Goal: Complete application form

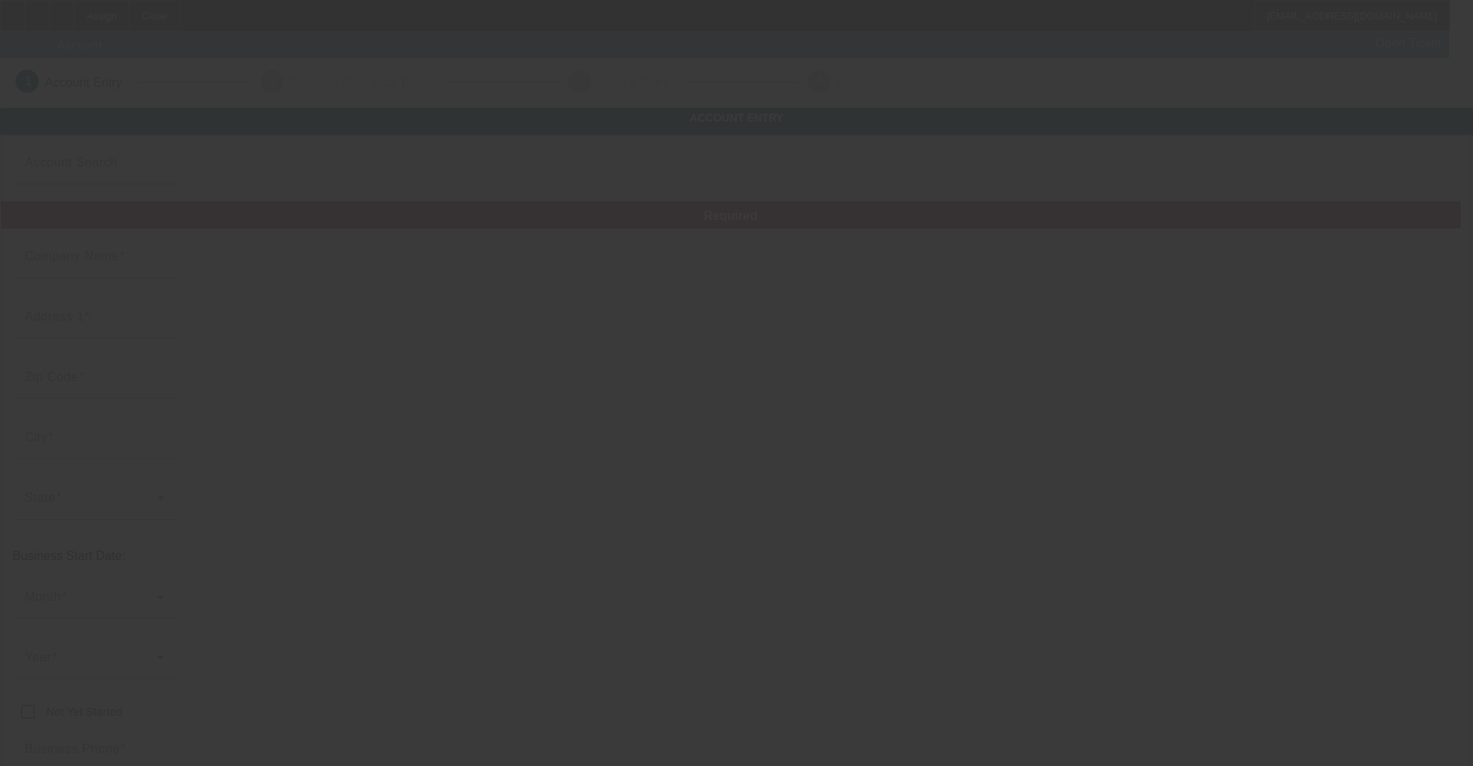
type input "JC Signs, Inc."
type input "[STREET_ADDRESS][PERSON_NAME]"
type input "21060"
type input "[PERSON_NAME]"
type input "[PHONE_NUMBER]"
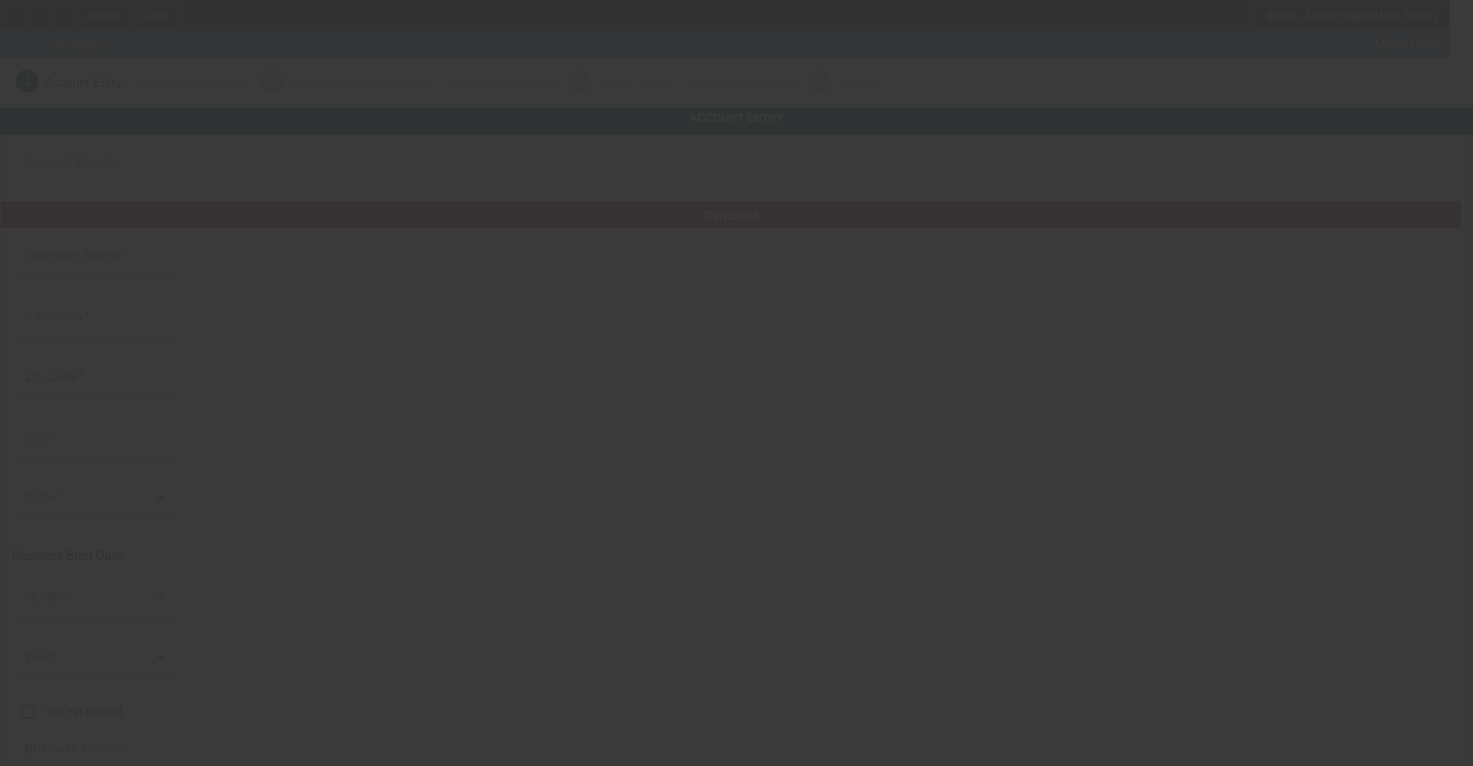
type input "Signarama"
type input "[PERSON_NAME][EMAIL_ADDRESS][DOMAIN_NAME]"
type input "[PERSON_NAME]"
type input "[PHONE_NUMBER]"
type input "[US_EMPLOYER_IDENTIFICATION_NUMBER]"
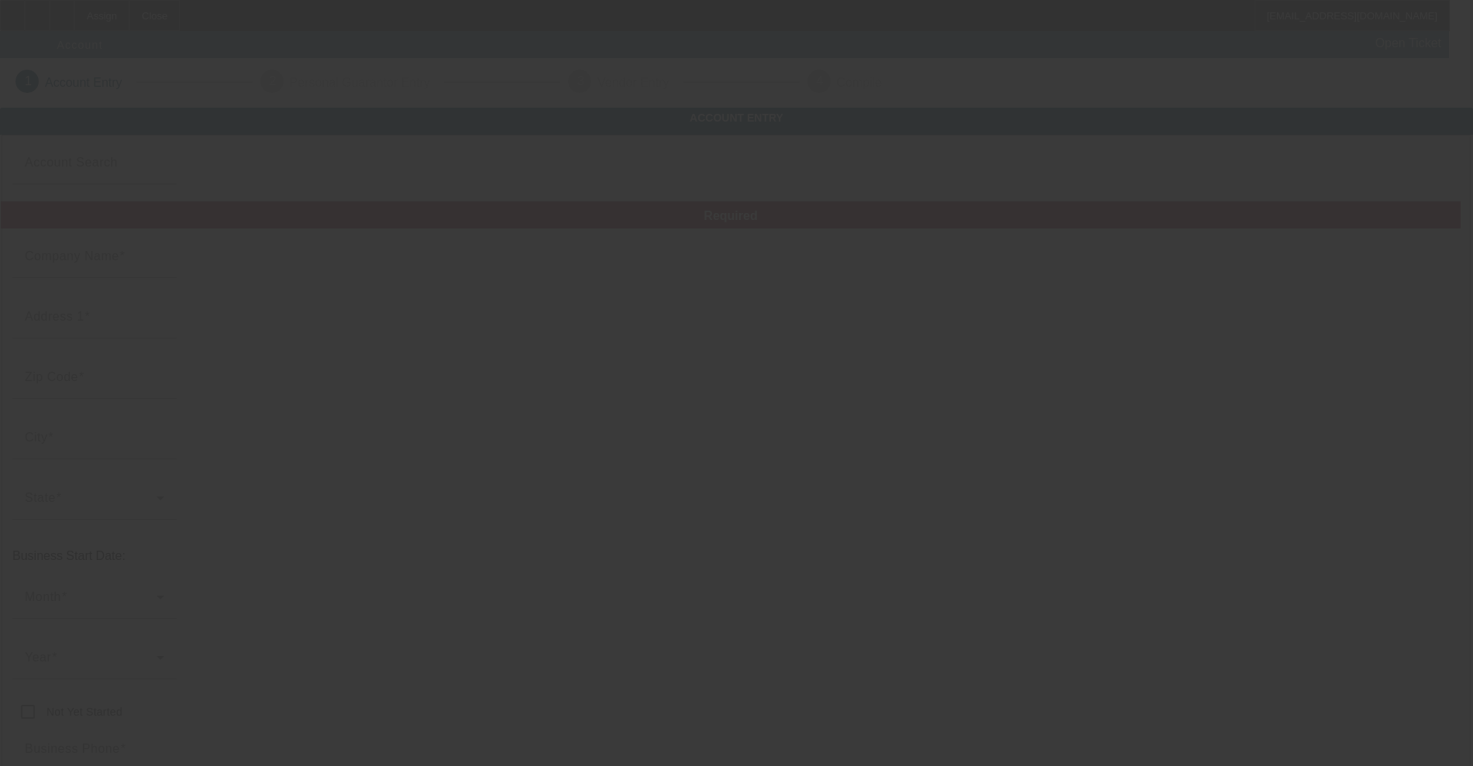
type input "sign install and OEM"
type input "[URL][DOMAIN_NAME]"
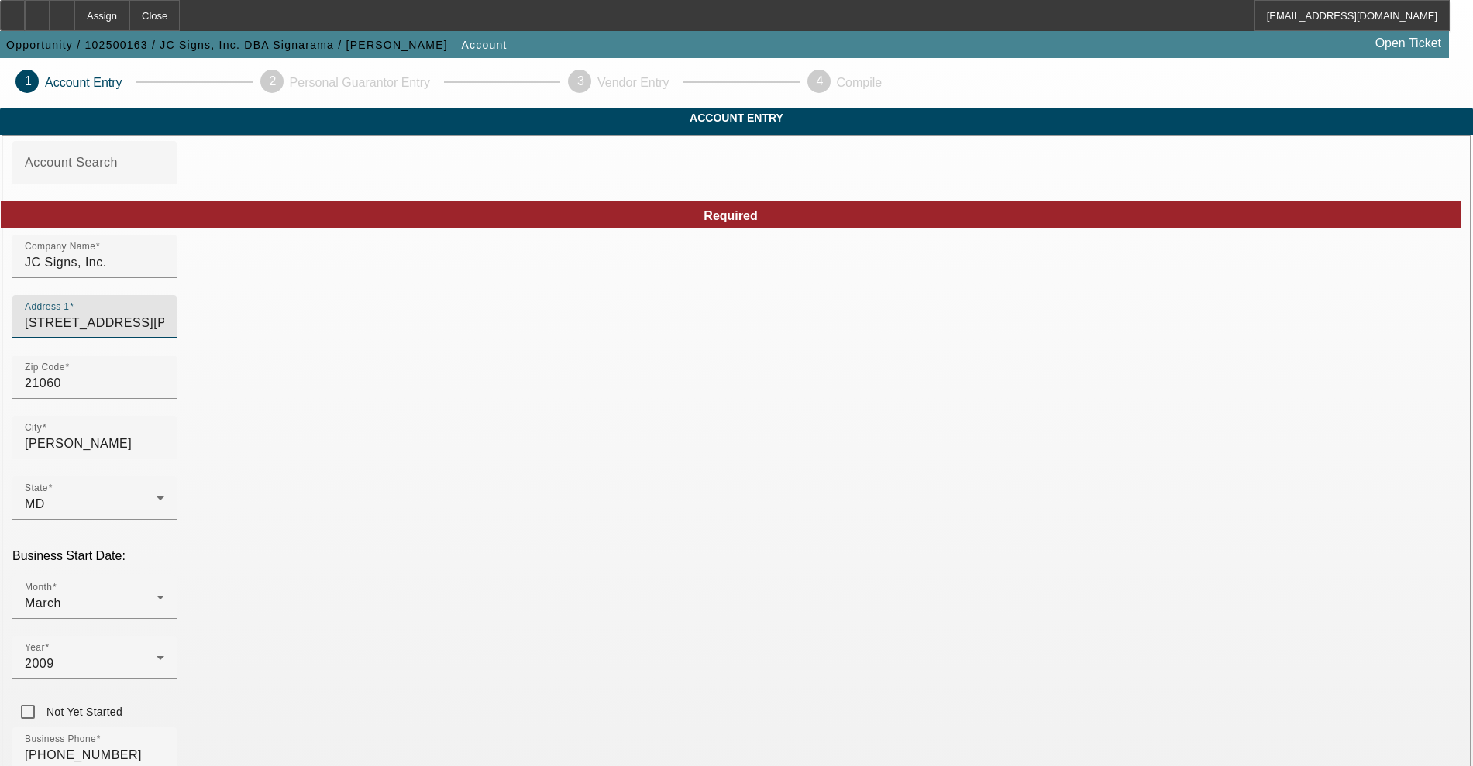
drag, startPoint x: 418, startPoint y: 356, endPoint x: 408, endPoint y: 353, distance: 10.3
click at [164, 332] on input "[STREET_ADDRESS][PERSON_NAME]" at bounding box center [94, 323] width 139 height 19
drag, startPoint x: 365, startPoint y: 353, endPoint x: 93, endPoint y: 366, distance: 272.3
type input "[STREET_ADDRESS]"
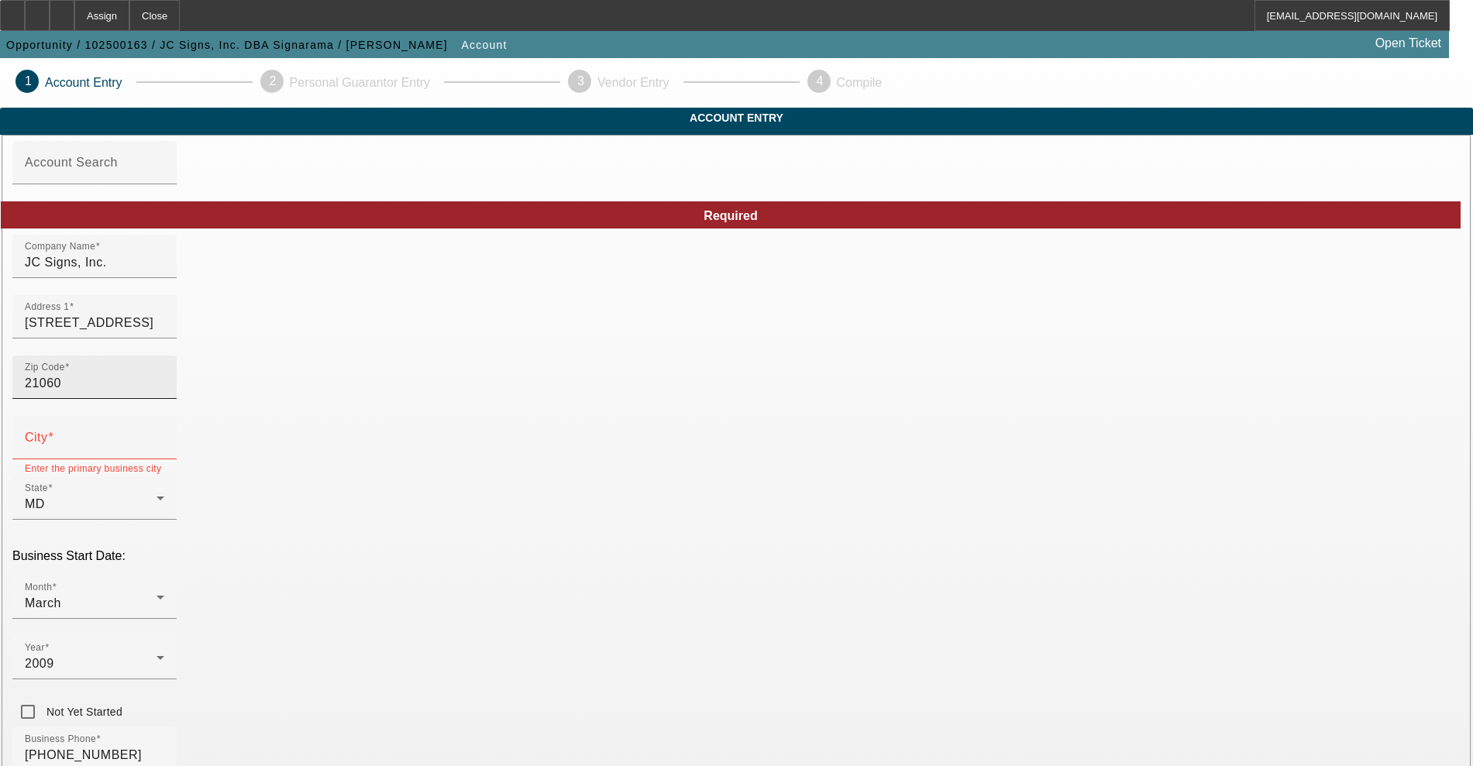
type input "Suite 7"
drag, startPoint x: 442, startPoint y: 401, endPoint x: 250, endPoint y: 386, distance: 193.6
type input "21226"
click at [164, 453] on input "City" at bounding box center [94, 444] width 139 height 19
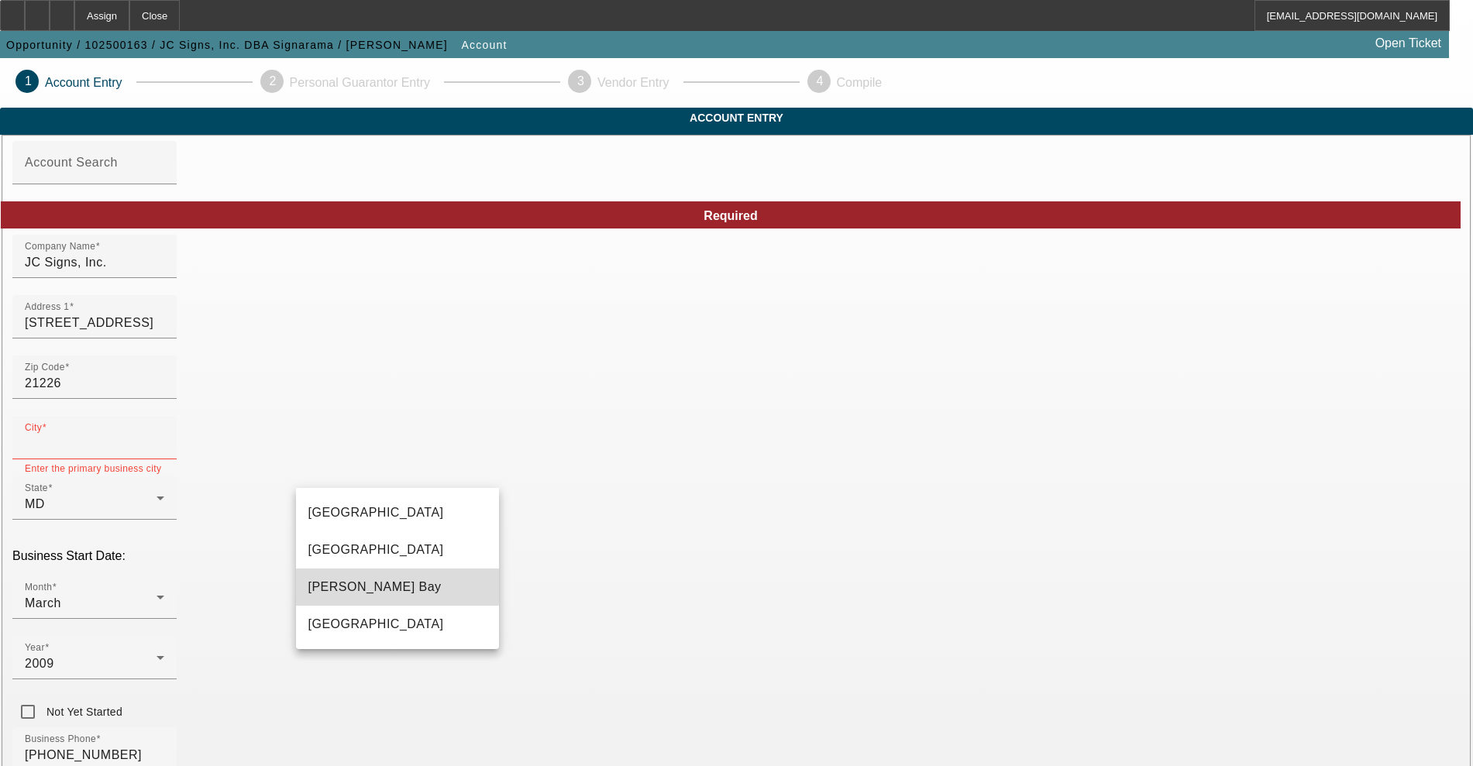
click at [360, 584] on mat-option "[PERSON_NAME] Bay" at bounding box center [397, 587] width 203 height 37
type input "[PERSON_NAME] Bay"
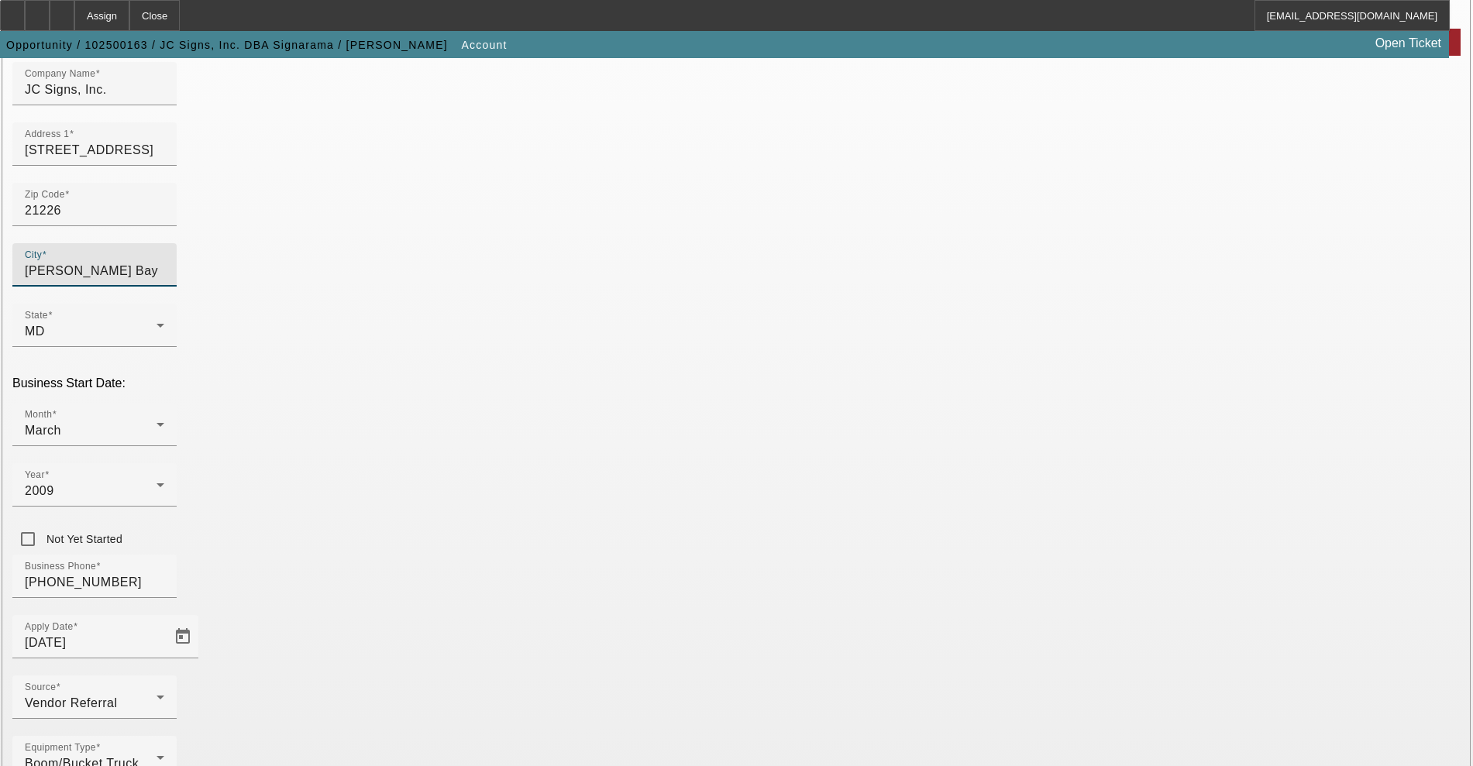
scroll to position [194, 0]
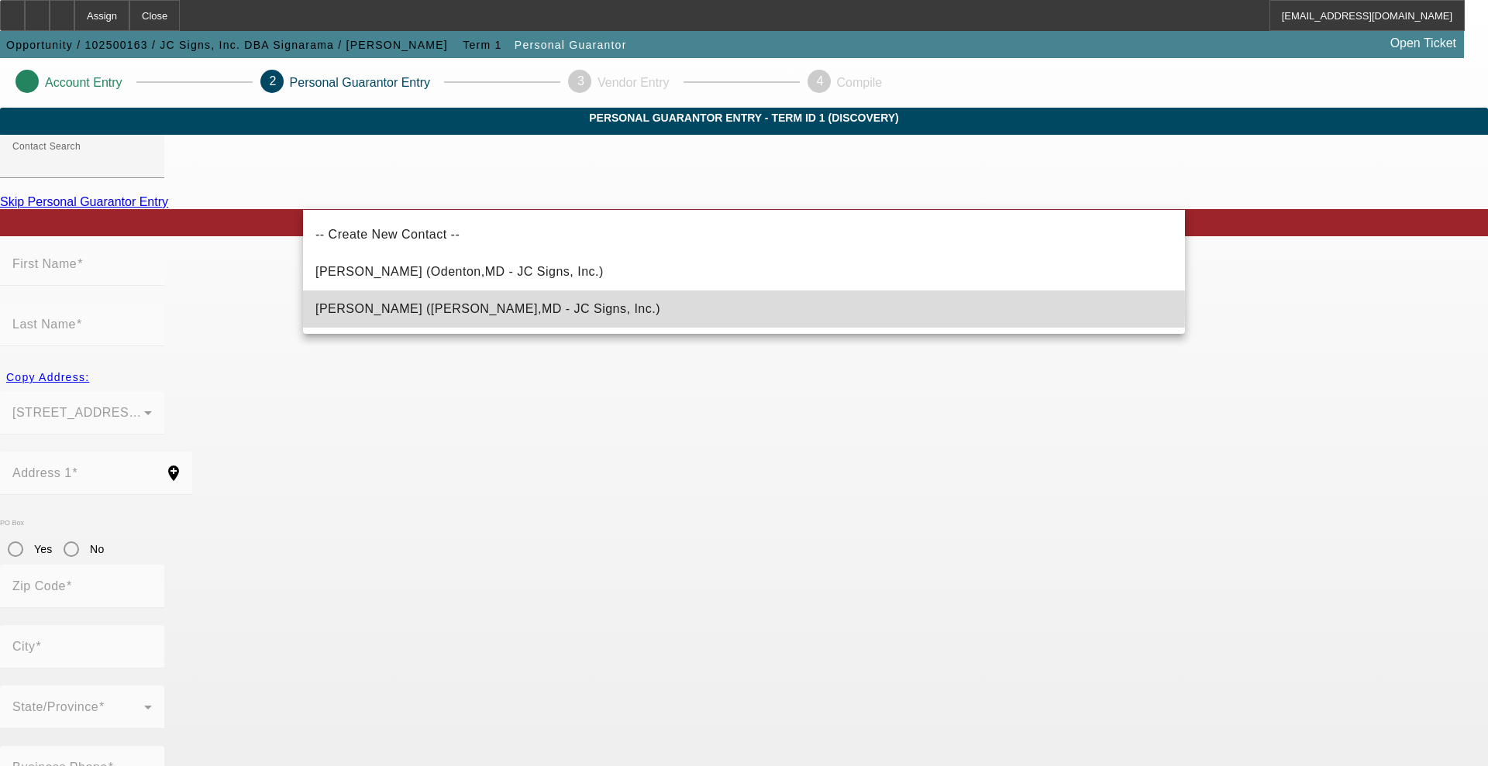
click at [456, 311] on span "[PERSON_NAME] ([PERSON_NAME],MD - JC Signs, Inc.)" at bounding box center [487, 308] width 345 height 13
type input "[PERSON_NAME] ([PERSON_NAME],MD - JC Signs, Inc.)"
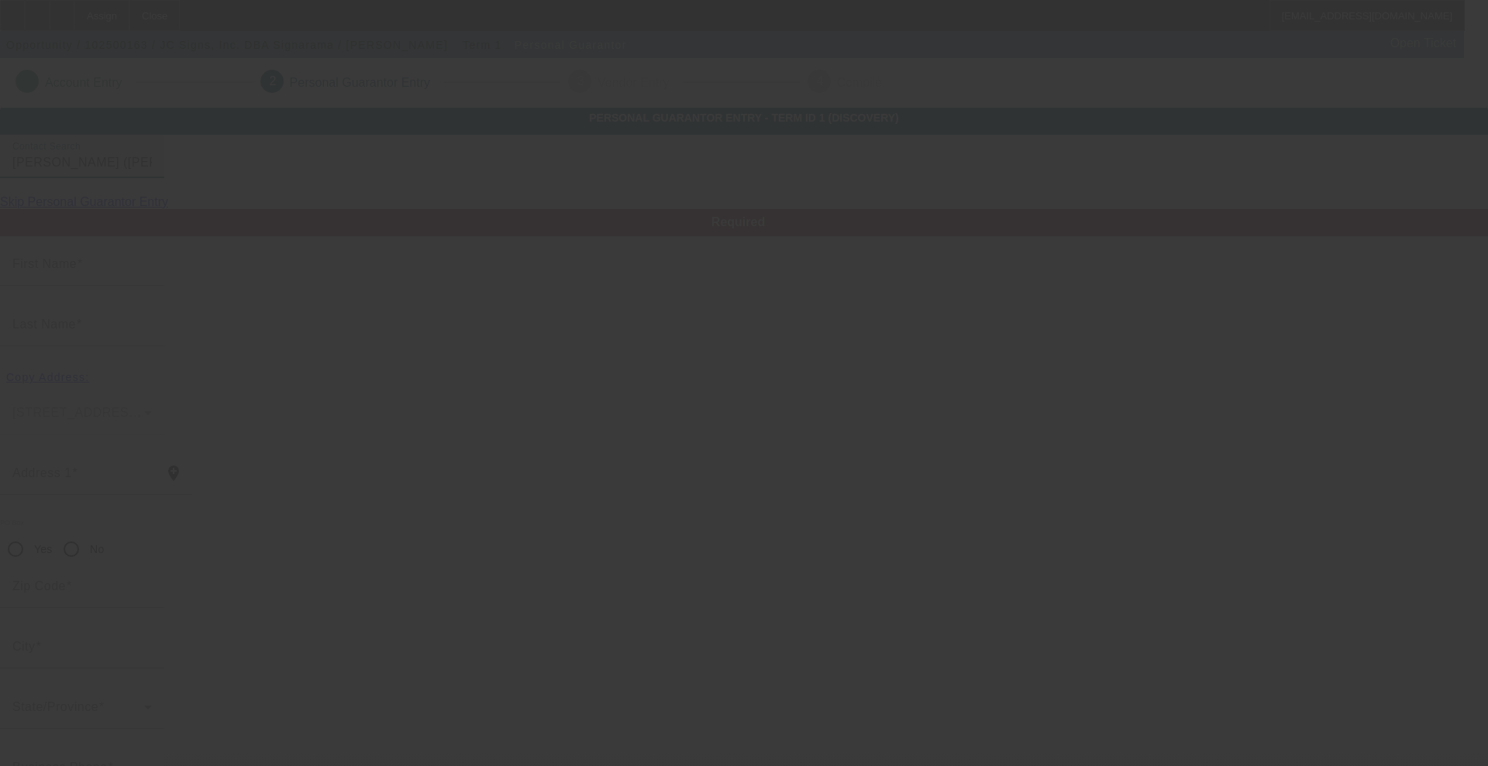
type input "[PERSON_NAME]"
type input "[STREET_ADDRESS]"
radio input "true"
type input "21060"
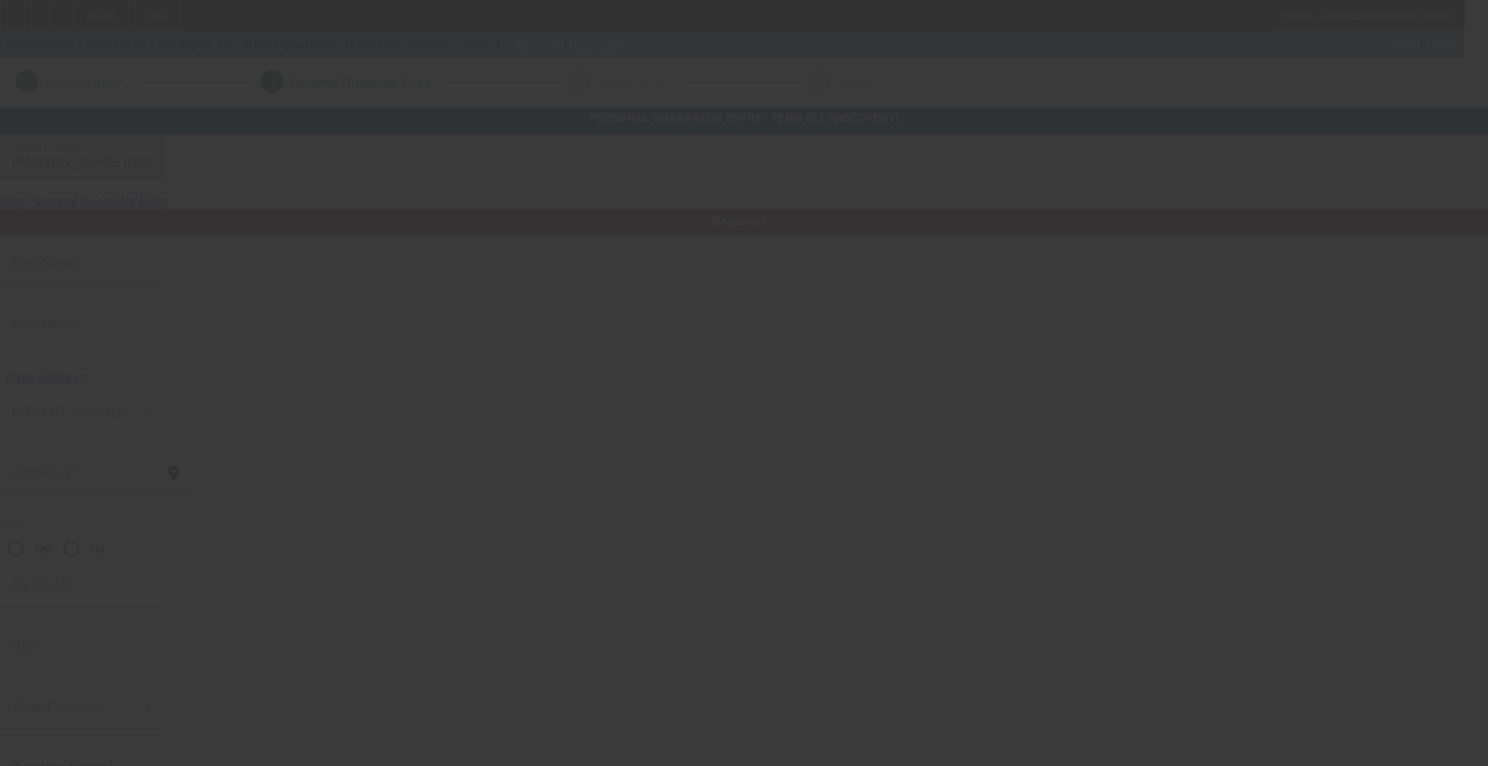
type input "[PERSON_NAME]"
type input "[PHONE_NUMBER]"
type input "40"
type input "214-88-7950"
type input "[EMAIL_ADDRESS][DOMAIN_NAME]"
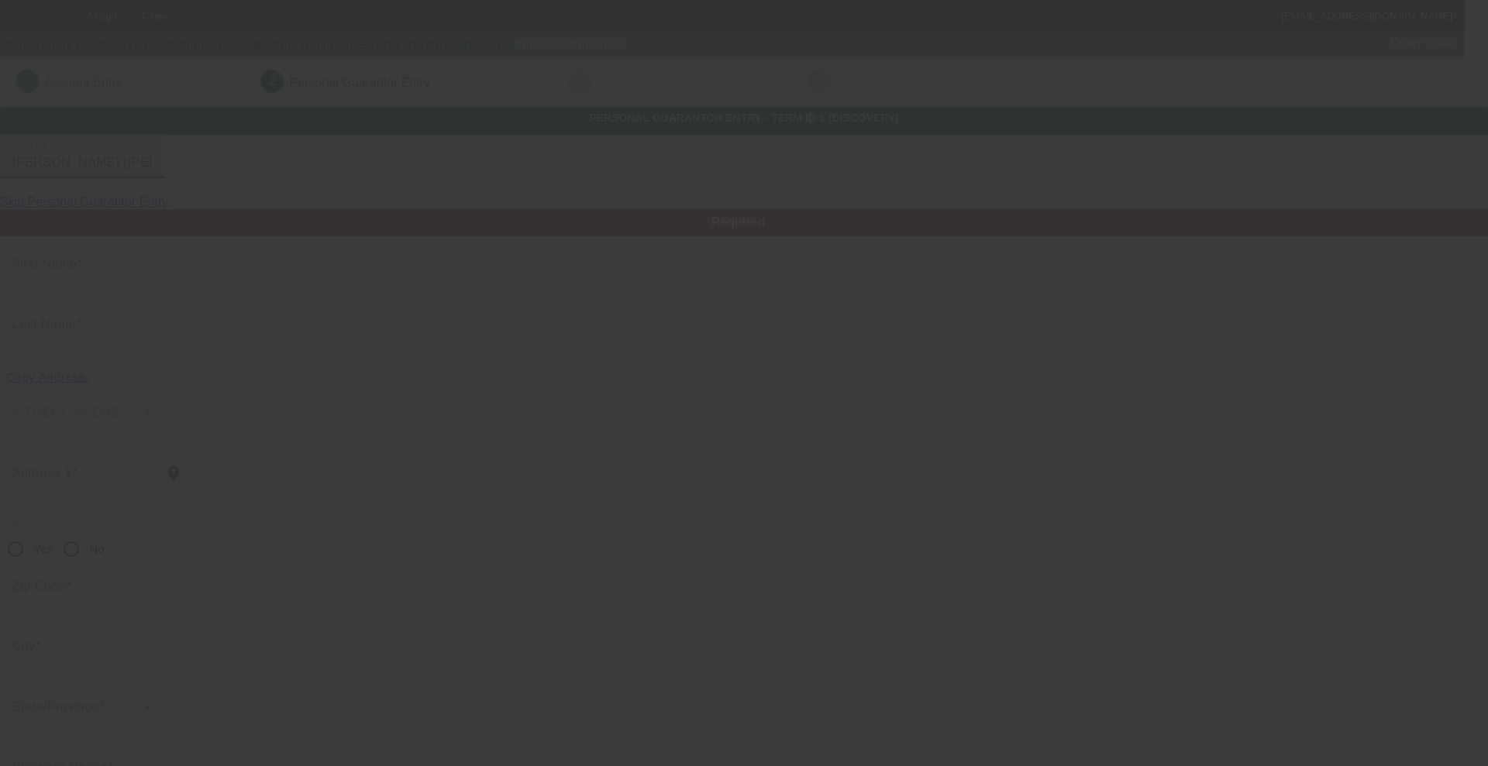
type input "$0.00"
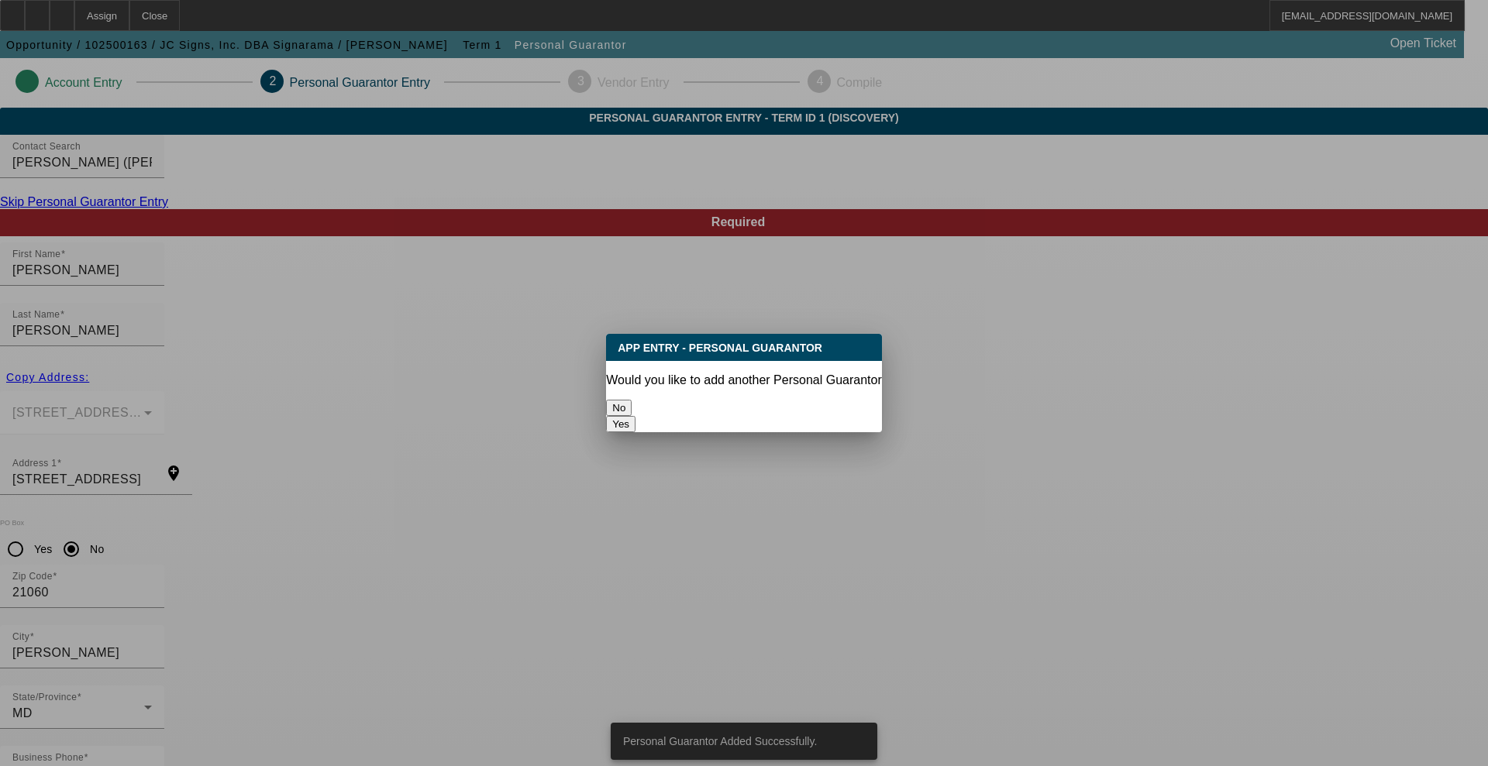
click at [635, 416] on button "Yes" at bounding box center [620, 424] width 29 height 16
radio input "false"
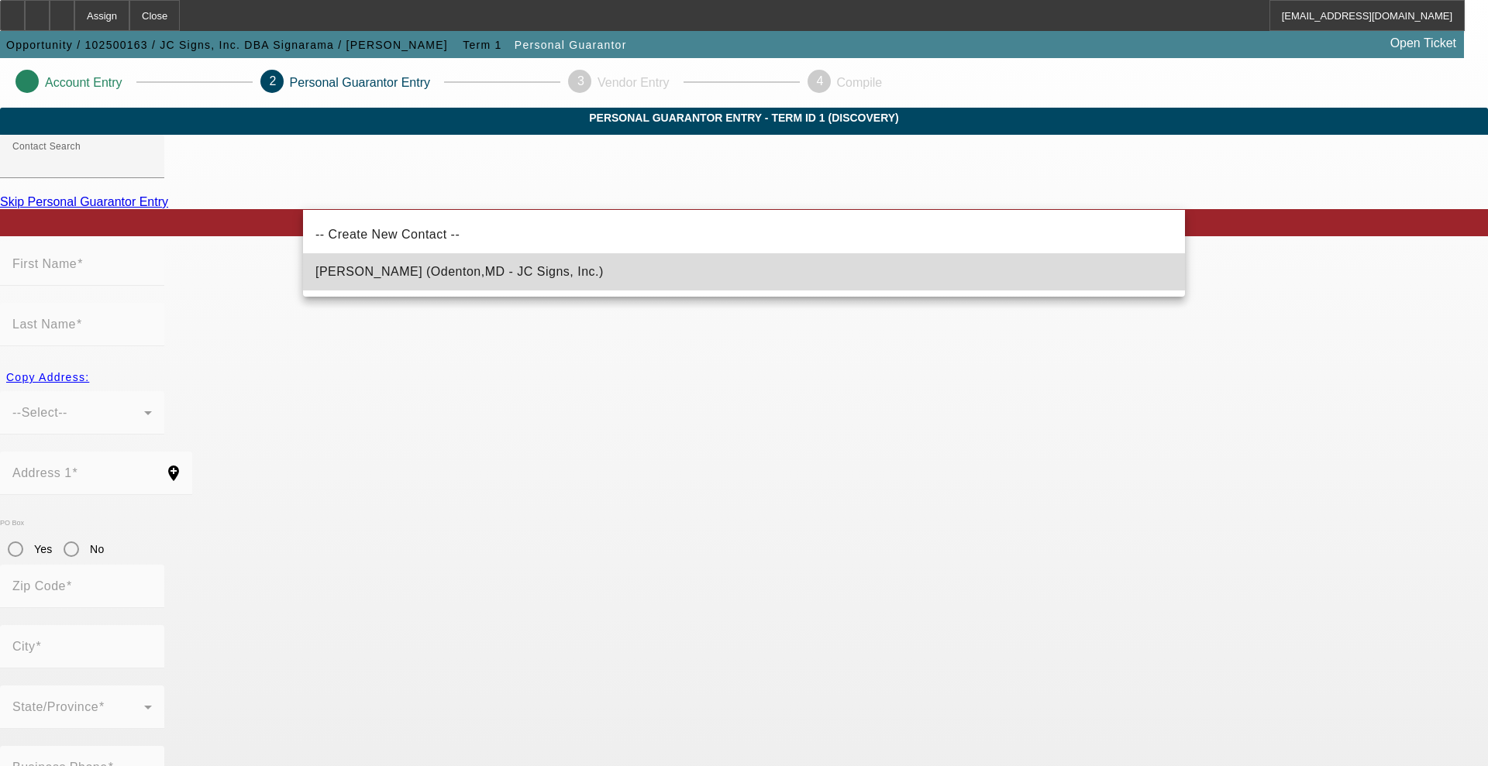
click at [458, 277] on span "[PERSON_NAME] (Odenton,MD - JC Signs, Inc.)" at bounding box center [459, 271] width 288 height 13
type input "[PERSON_NAME] (Odenton,MD - JC Signs, Inc.)"
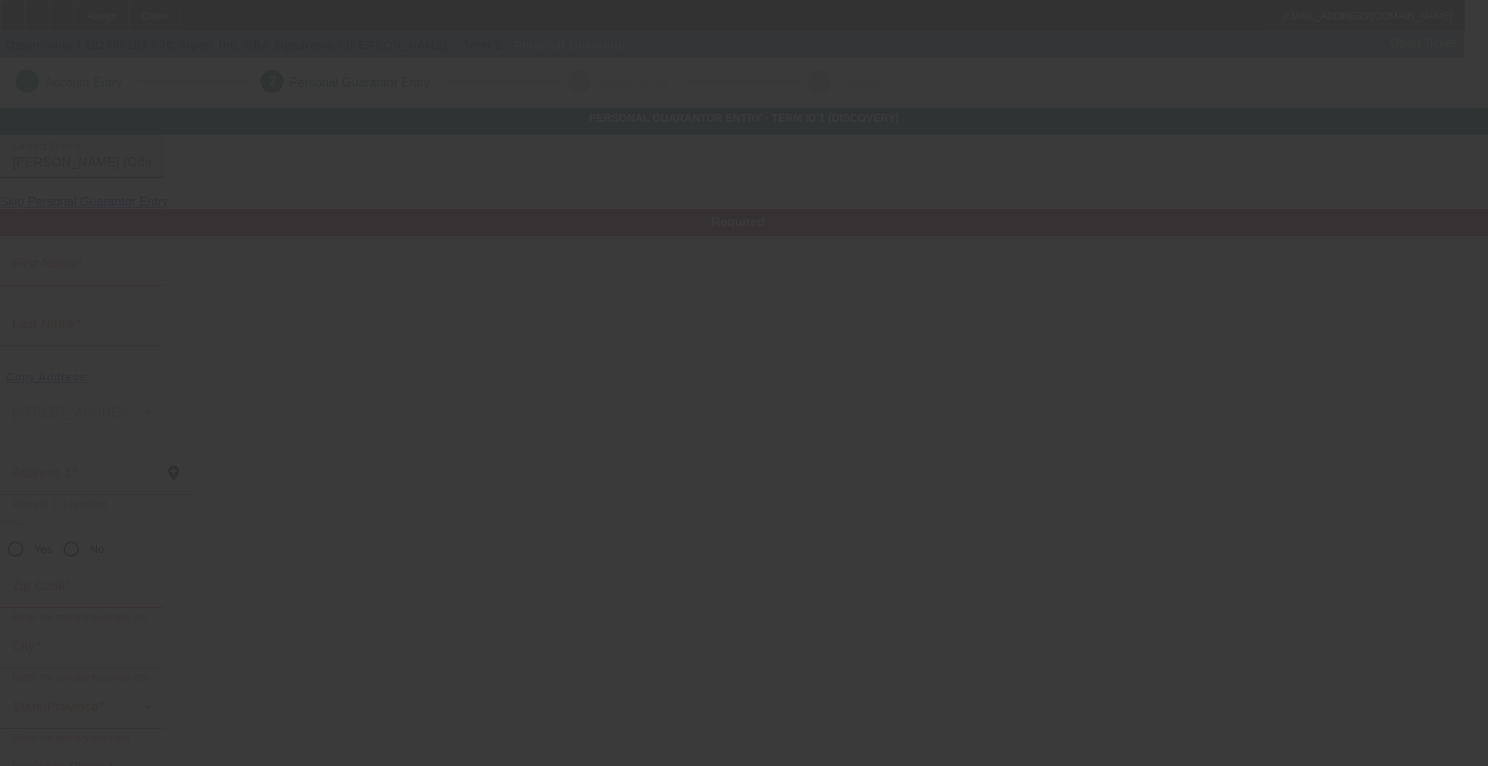
type input "[PERSON_NAME]"
type input "[STREET_ADDRESS]"
radio input "true"
type input "21113"
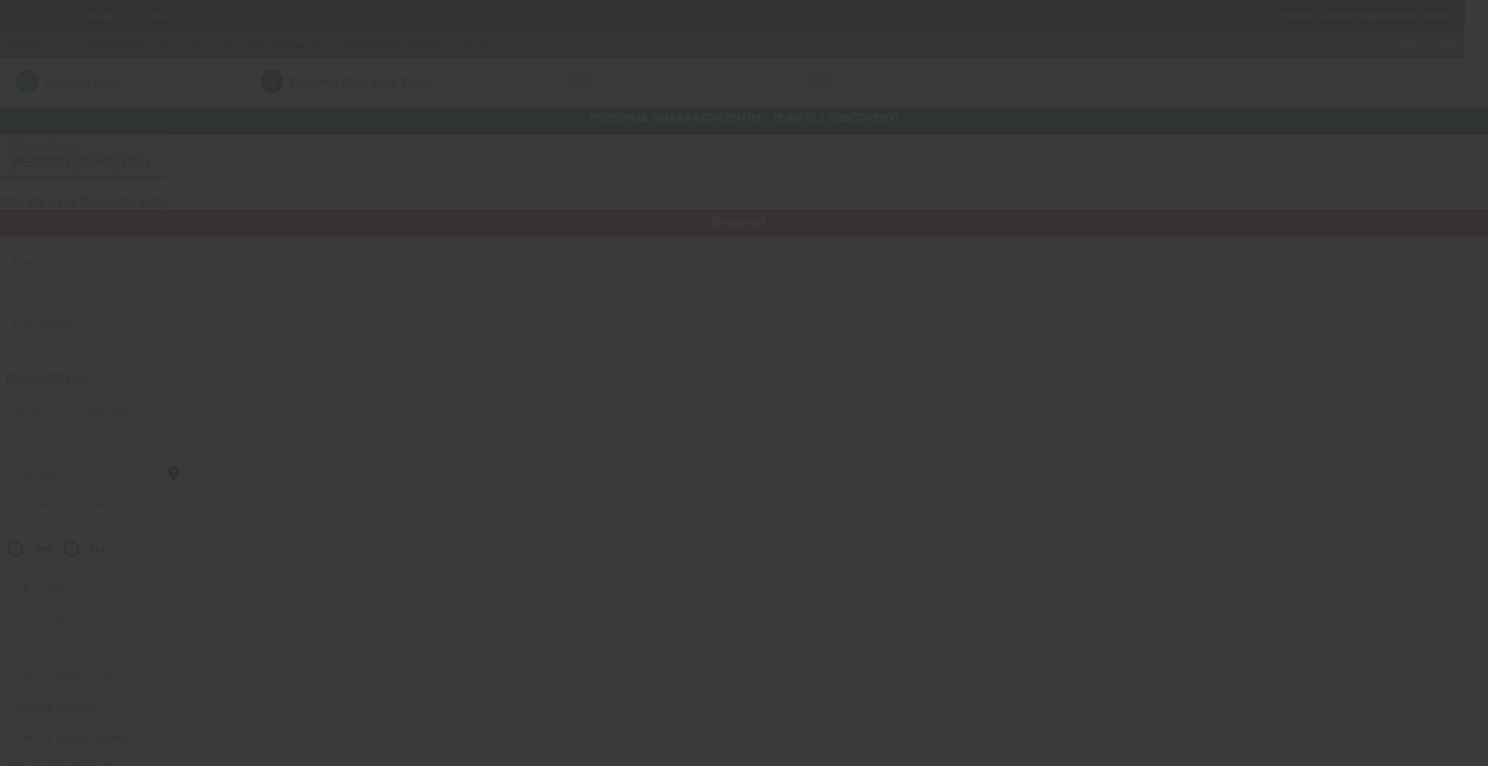
type input "Odenton"
type input "[PHONE_NUMBER]"
type input "60"
type input "213-04-0601"
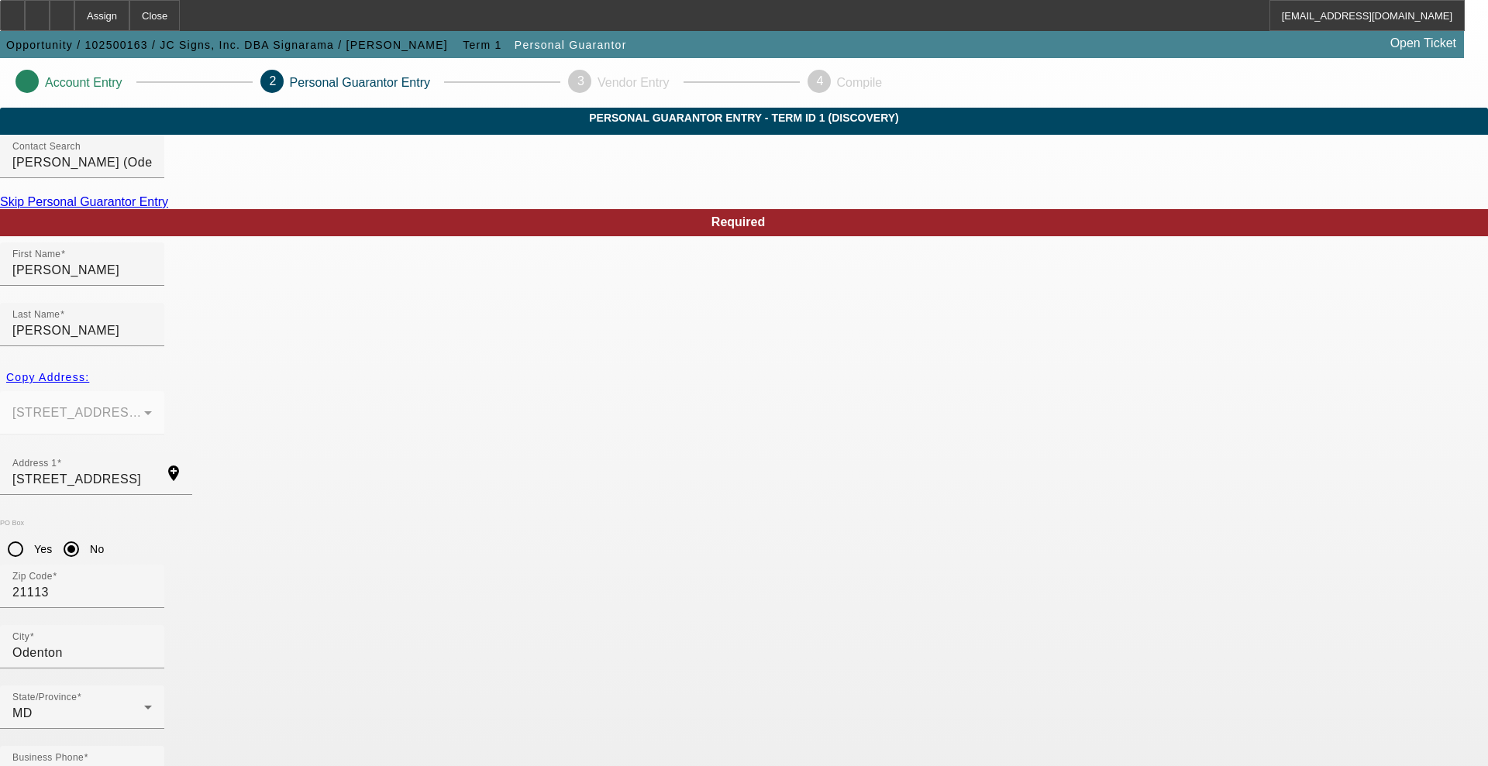
drag, startPoint x: 644, startPoint y: 682, endPoint x: 417, endPoint y: 678, distance: 227.1
type input "[PERSON_NAME][EMAIL_ADDRESS][PERSON_NAME][DOMAIN_NAME]"
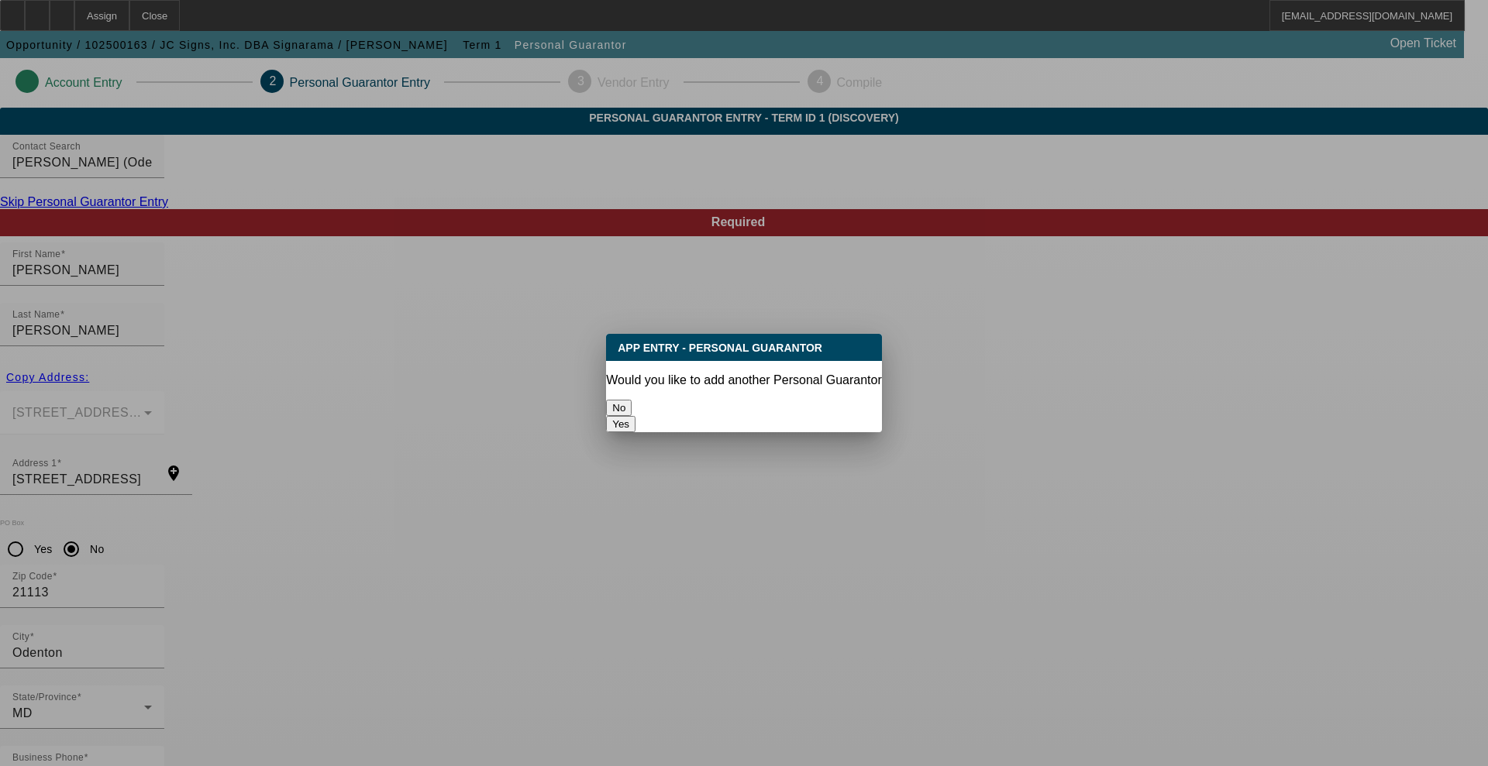
click at [632, 404] on button "No" at bounding box center [619, 408] width 26 height 16
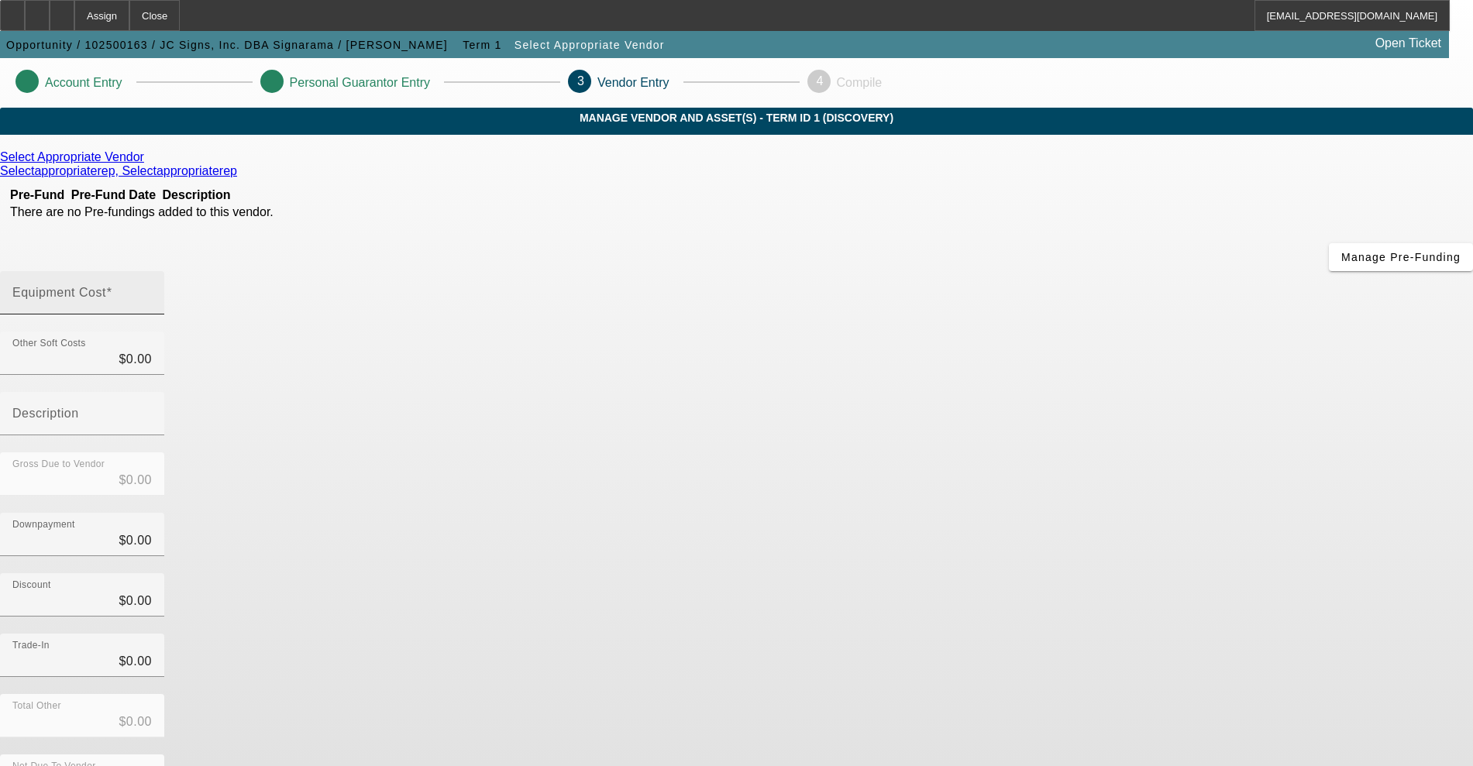
click at [152, 271] on div "Equipment Cost" at bounding box center [81, 292] width 139 height 43
type input "9"
type input "$9.00"
type input "98"
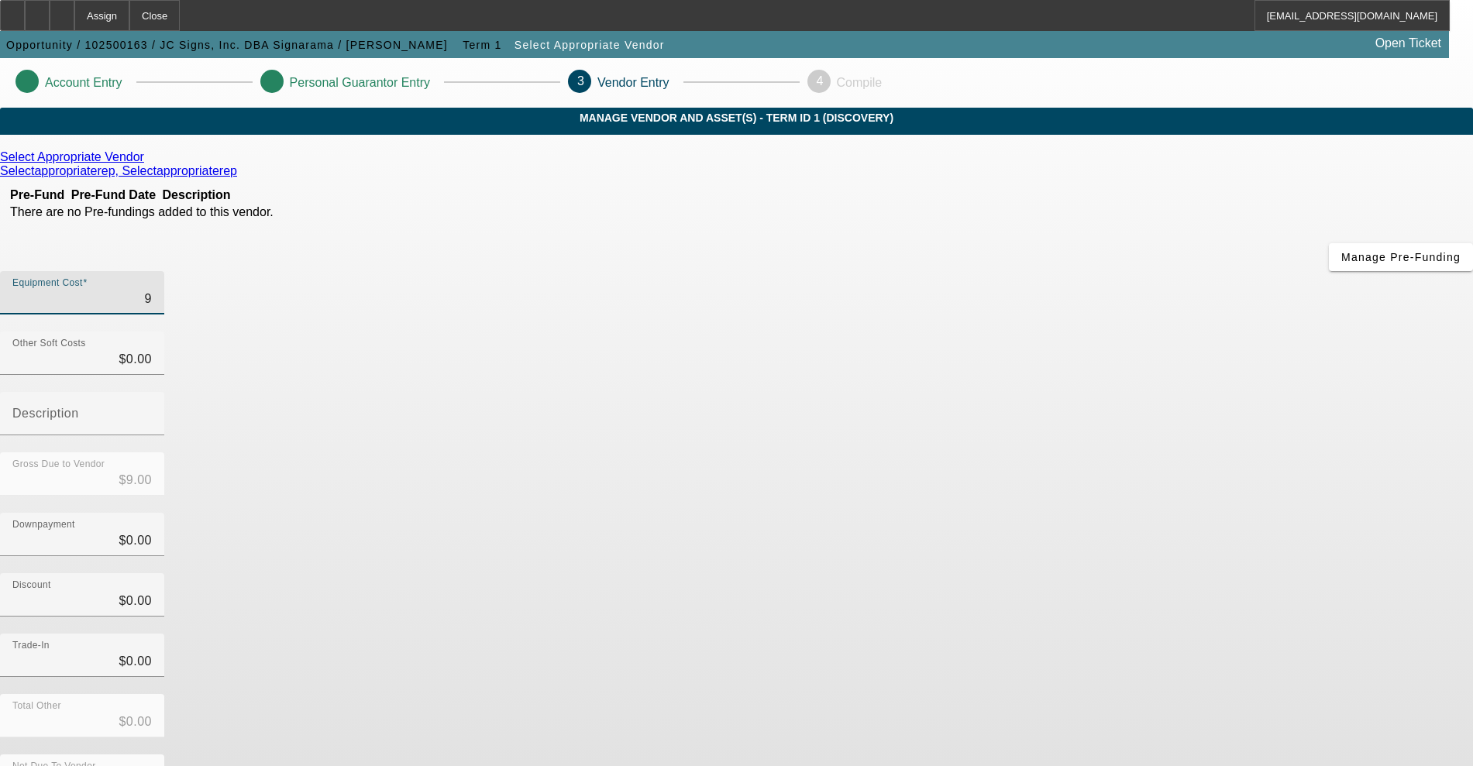
type input "$98.00"
type input "980"
type input "$980.00"
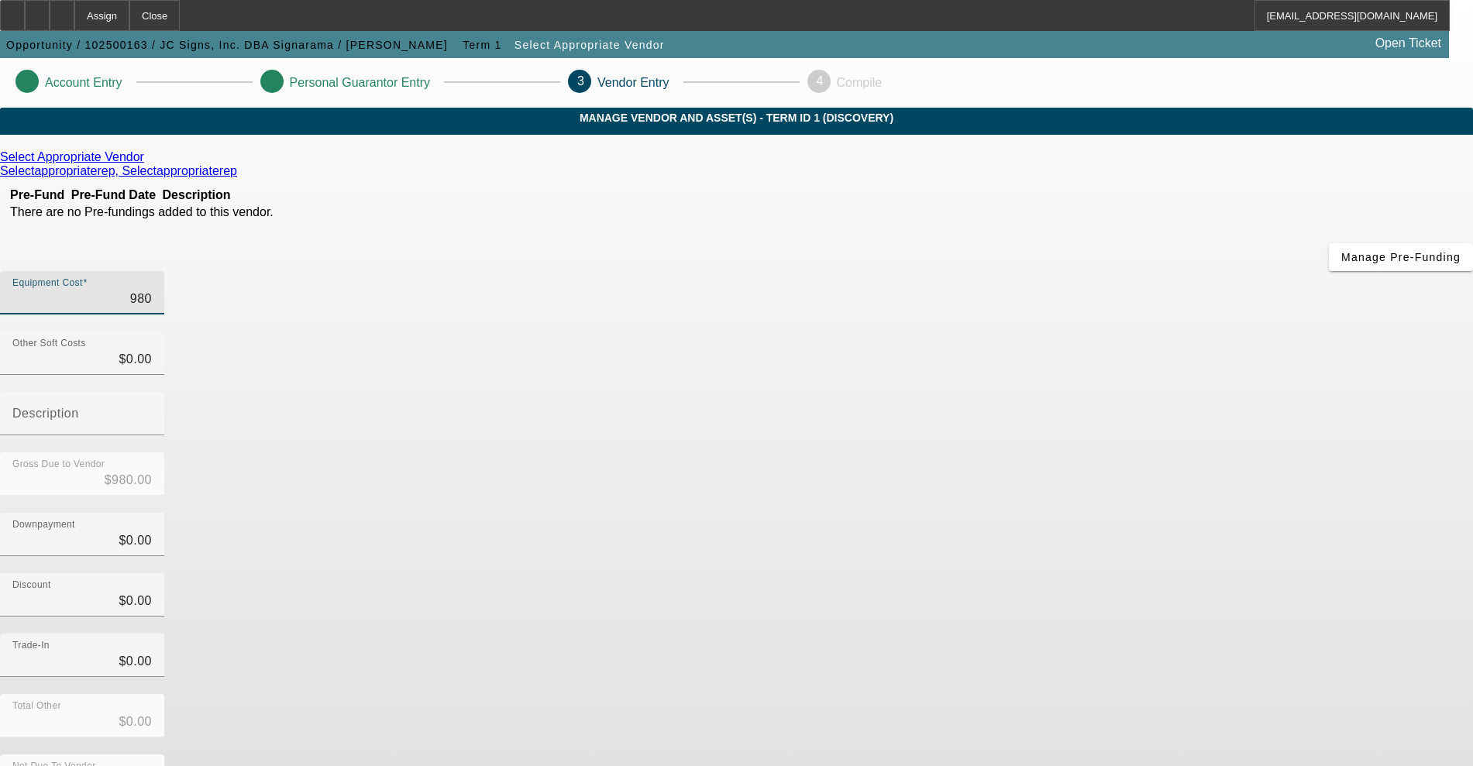
type input "9800"
type input "$9,800.00"
type input "98000"
type input "$98,000.00"
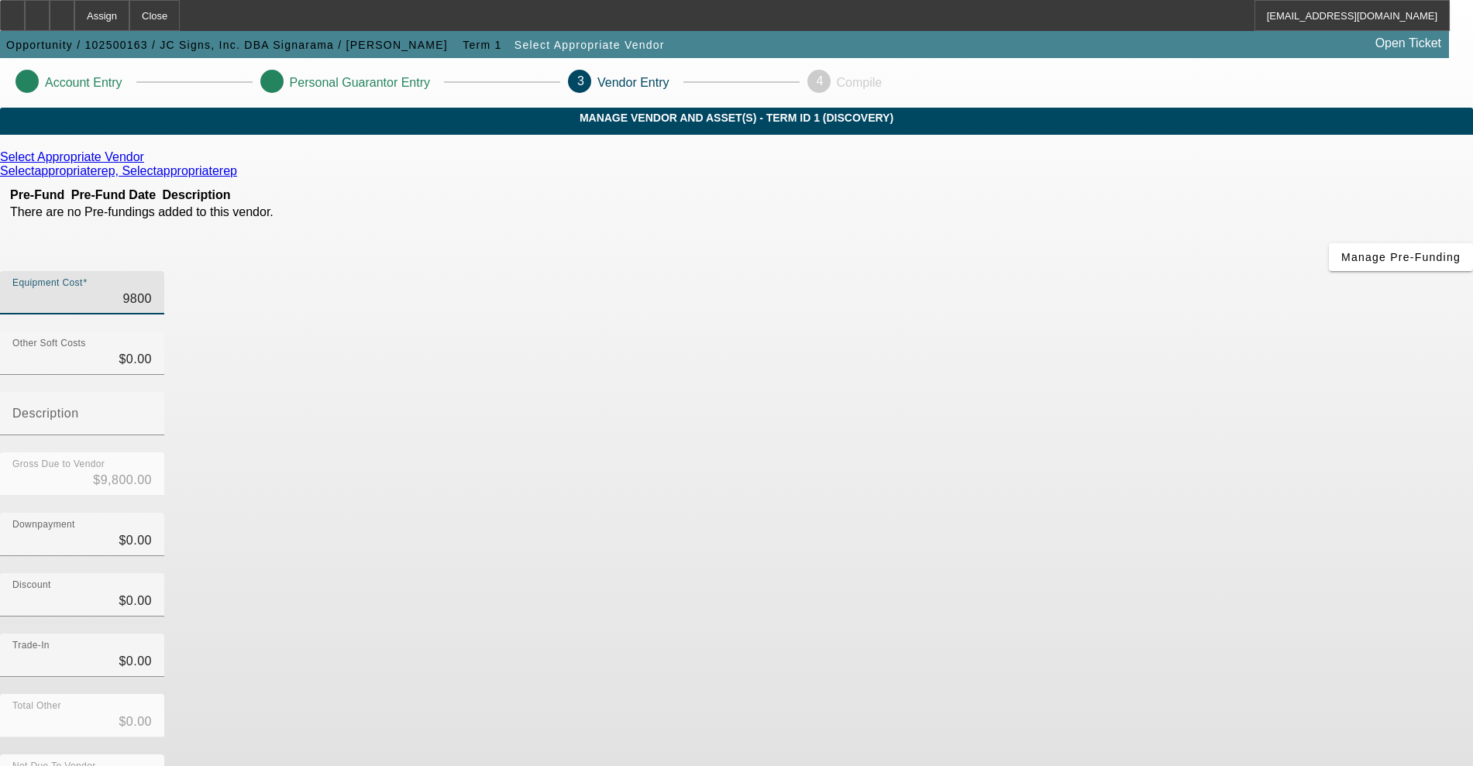
type input "$98,000.00"
click at [1049, 513] on div "Downpayment $0.00" at bounding box center [736, 543] width 1473 height 60
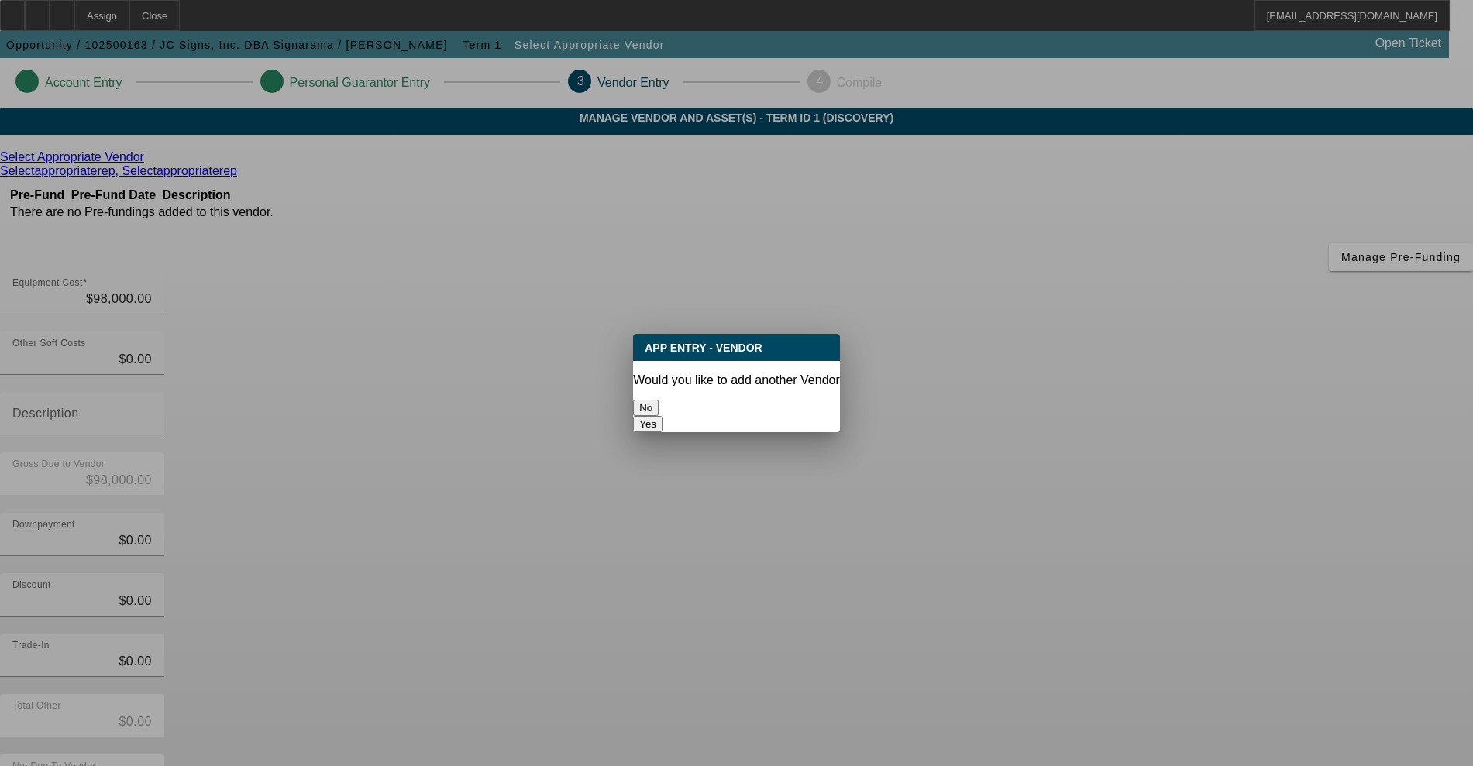
click at [659, 400] on button "No" at bounding box center [646, 408] width 26 height 16
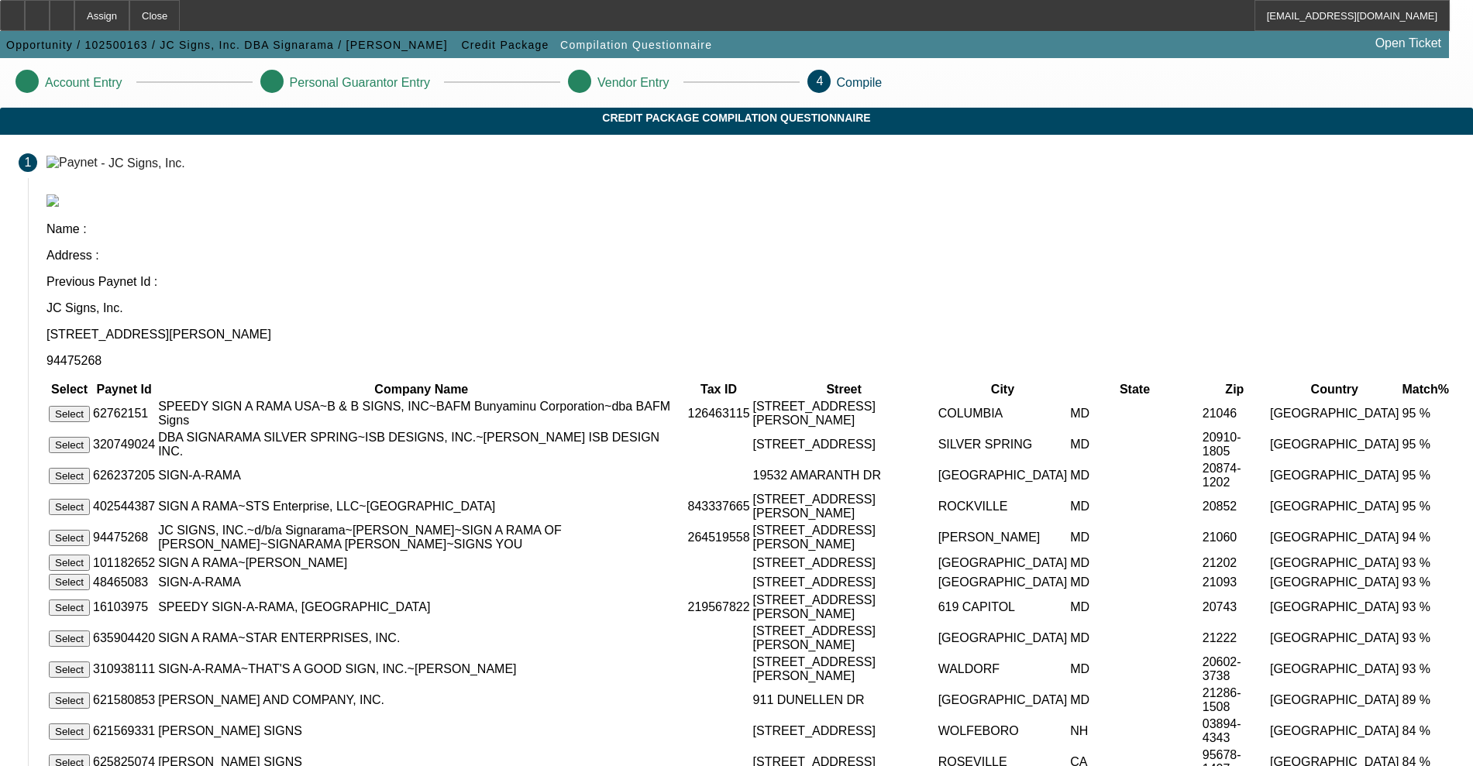
click at [90, 530] on button "Select" at bounding box center [69, 538] width 41 height 16
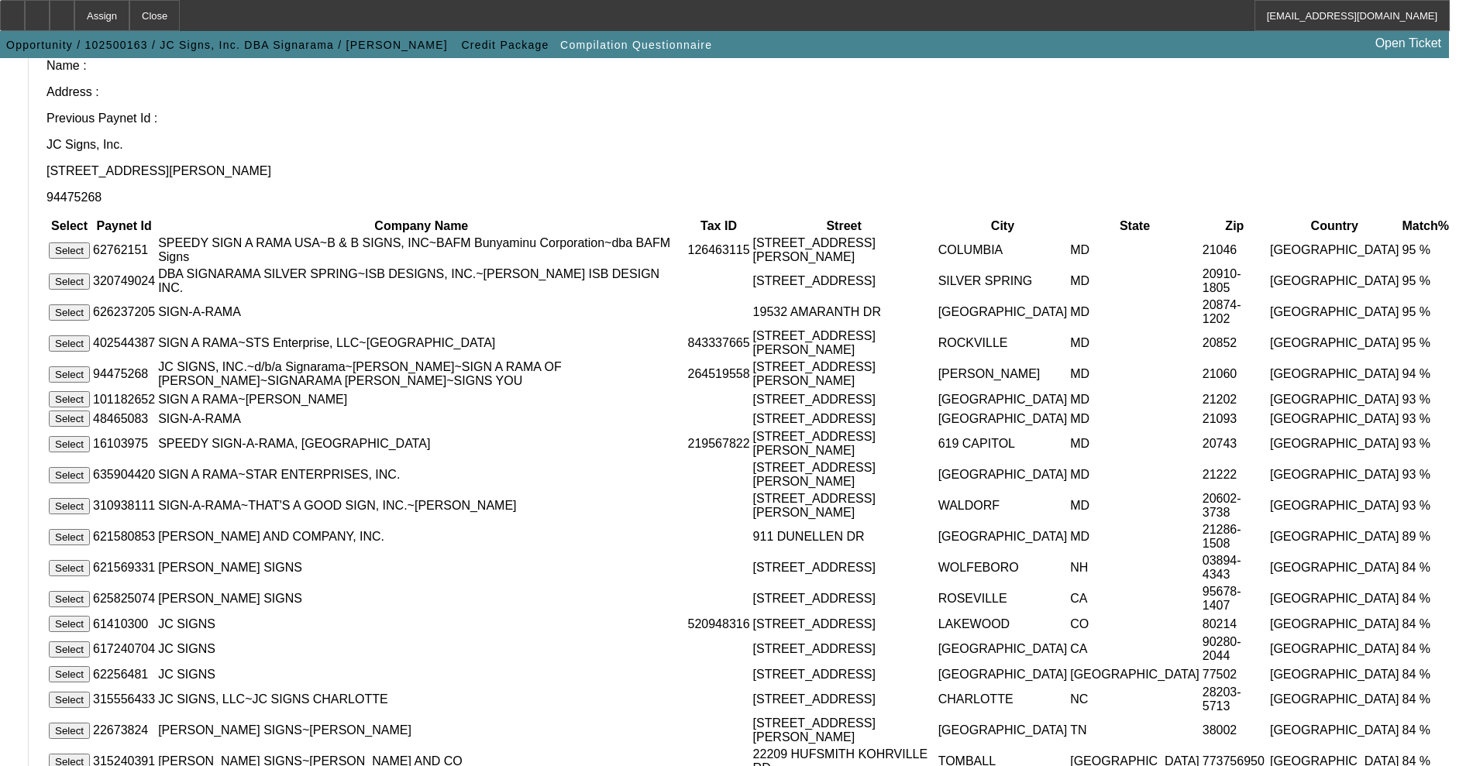
scroll to position [91, 0]
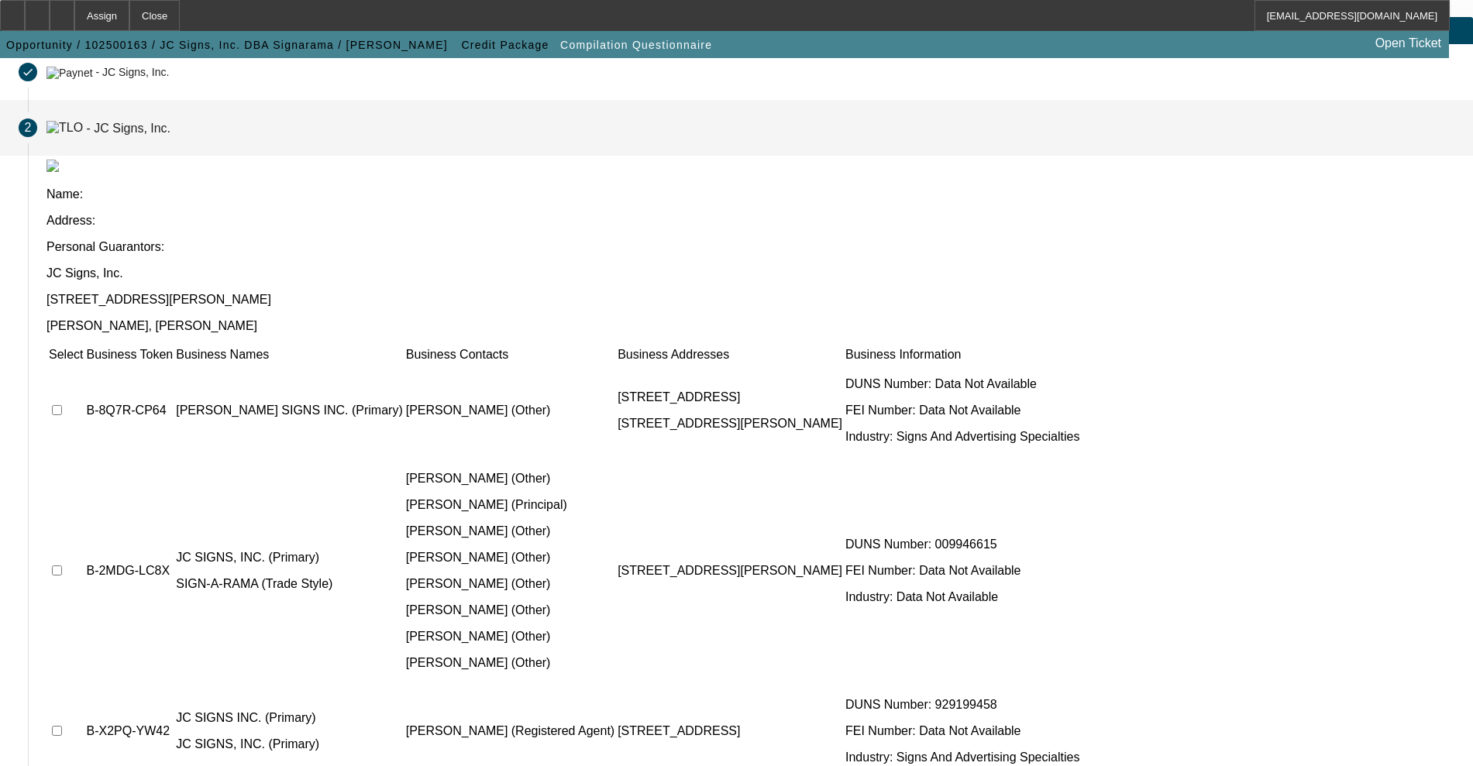
click at [62, 726] on input "checkbox" at bounding box center [57, 731] width 10 height 10
checkbox input "true"
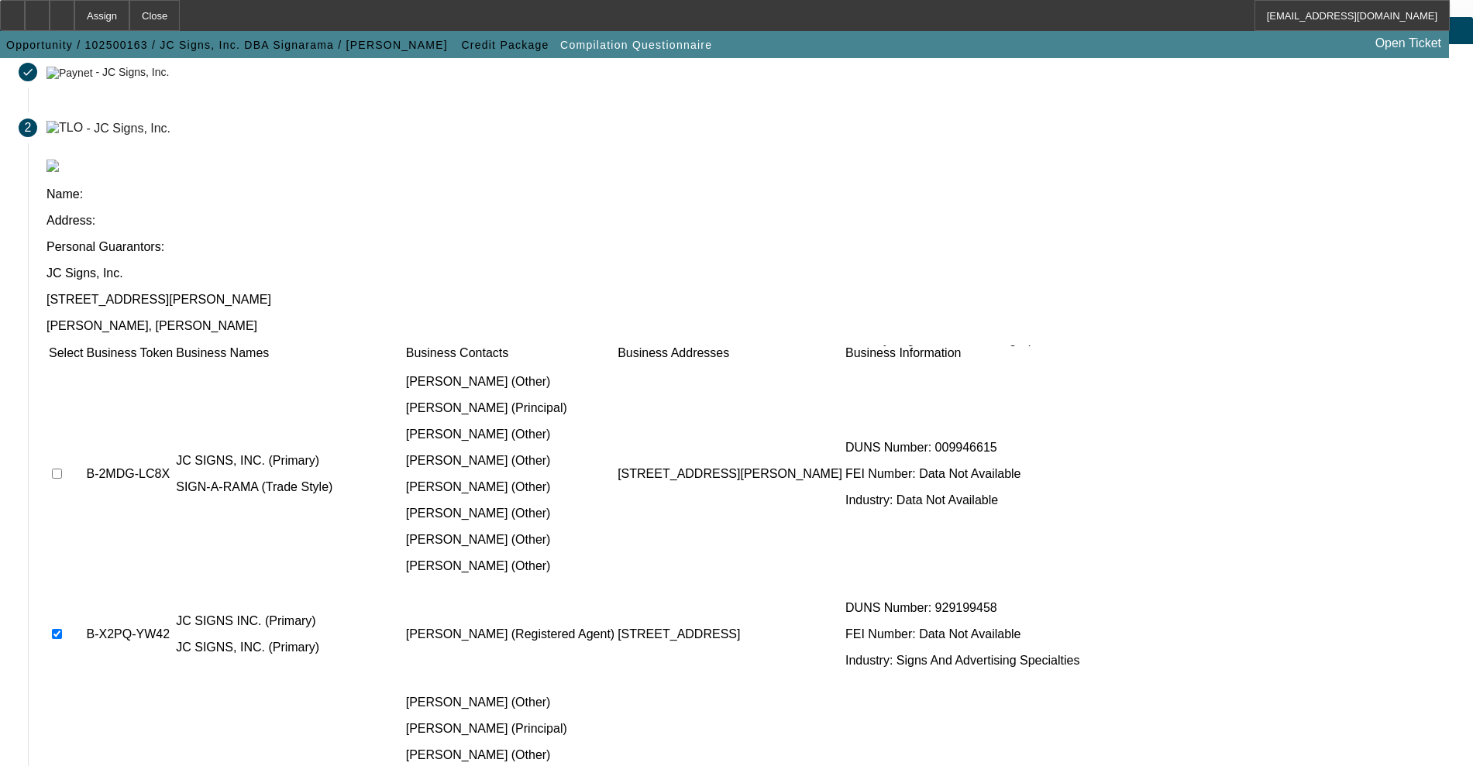
scroll to position [194, 0]
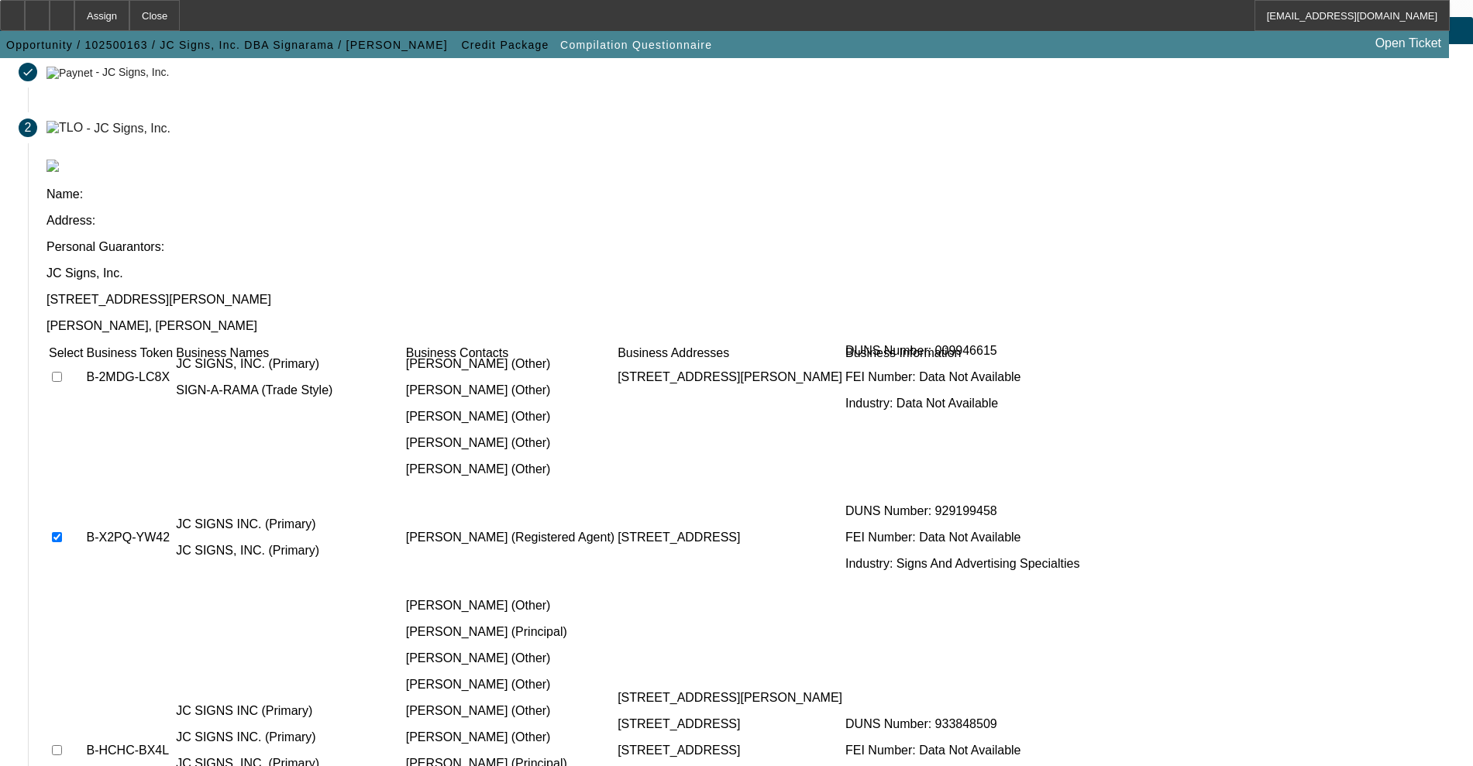
click at [62, 746] on input "checkbox" at bounding box center [57, 751] width 10 height 10
checkbox input "true"
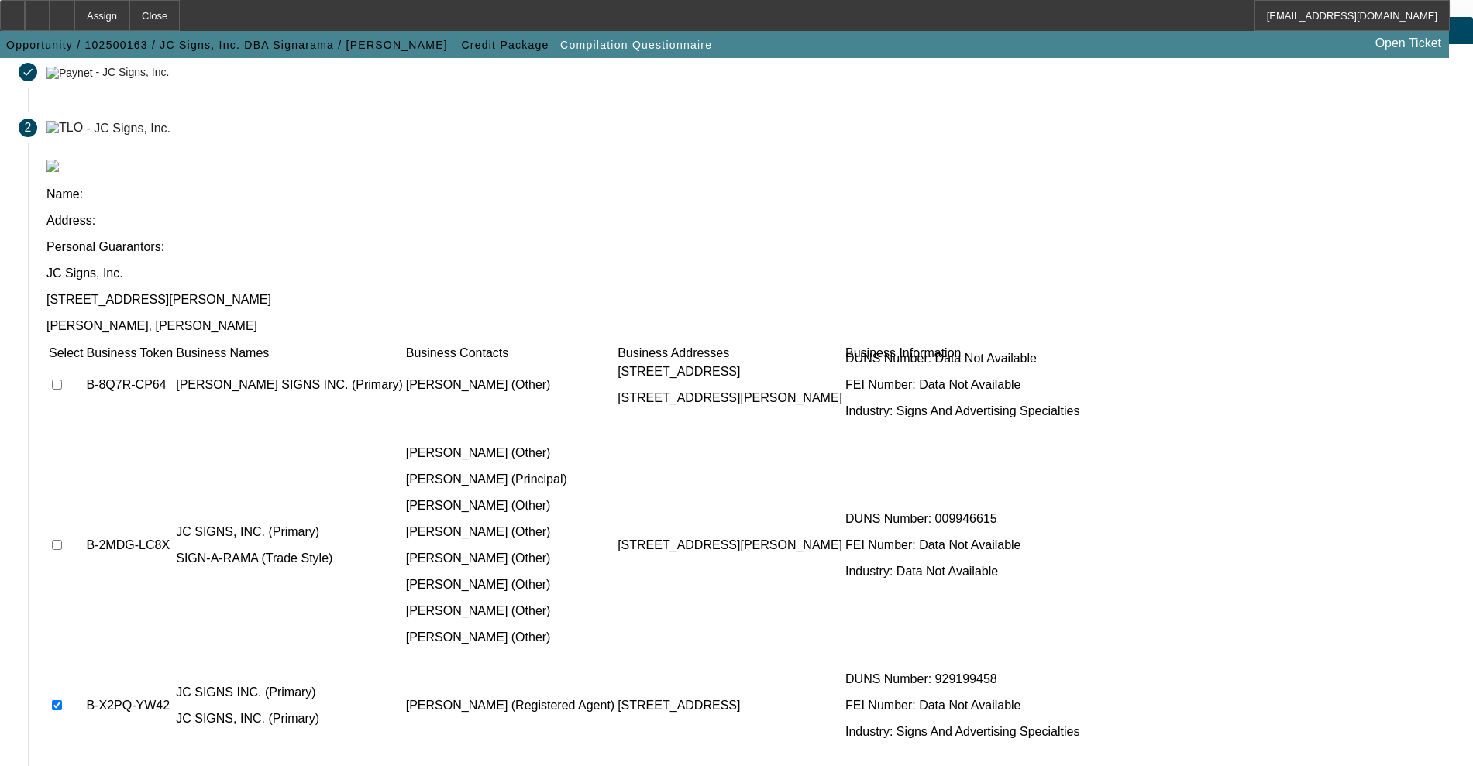
scroll to position [0, 0]
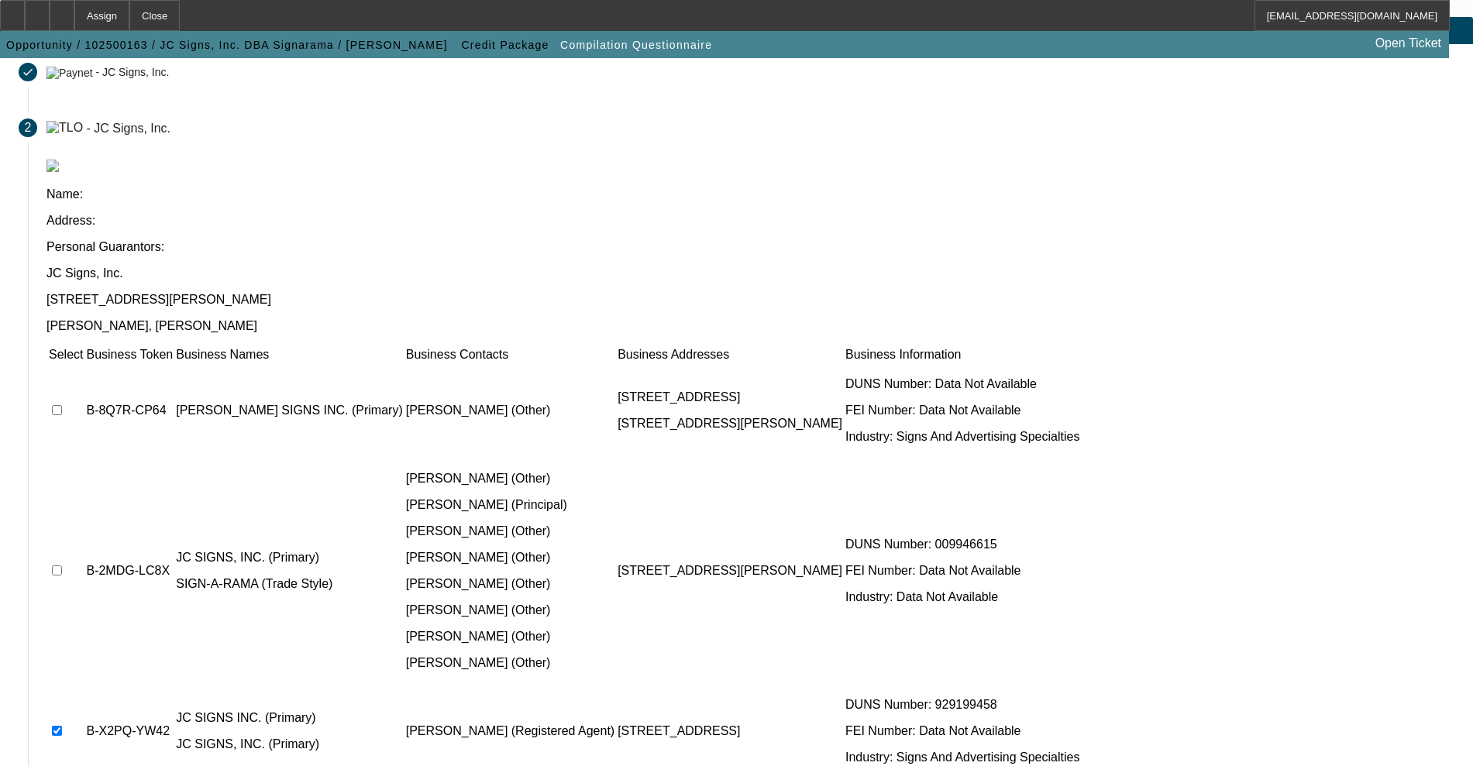
click at [62, 566] on input "checkbox" at bounding box center [57, 571] width 10 height 10
checkbox input "true"
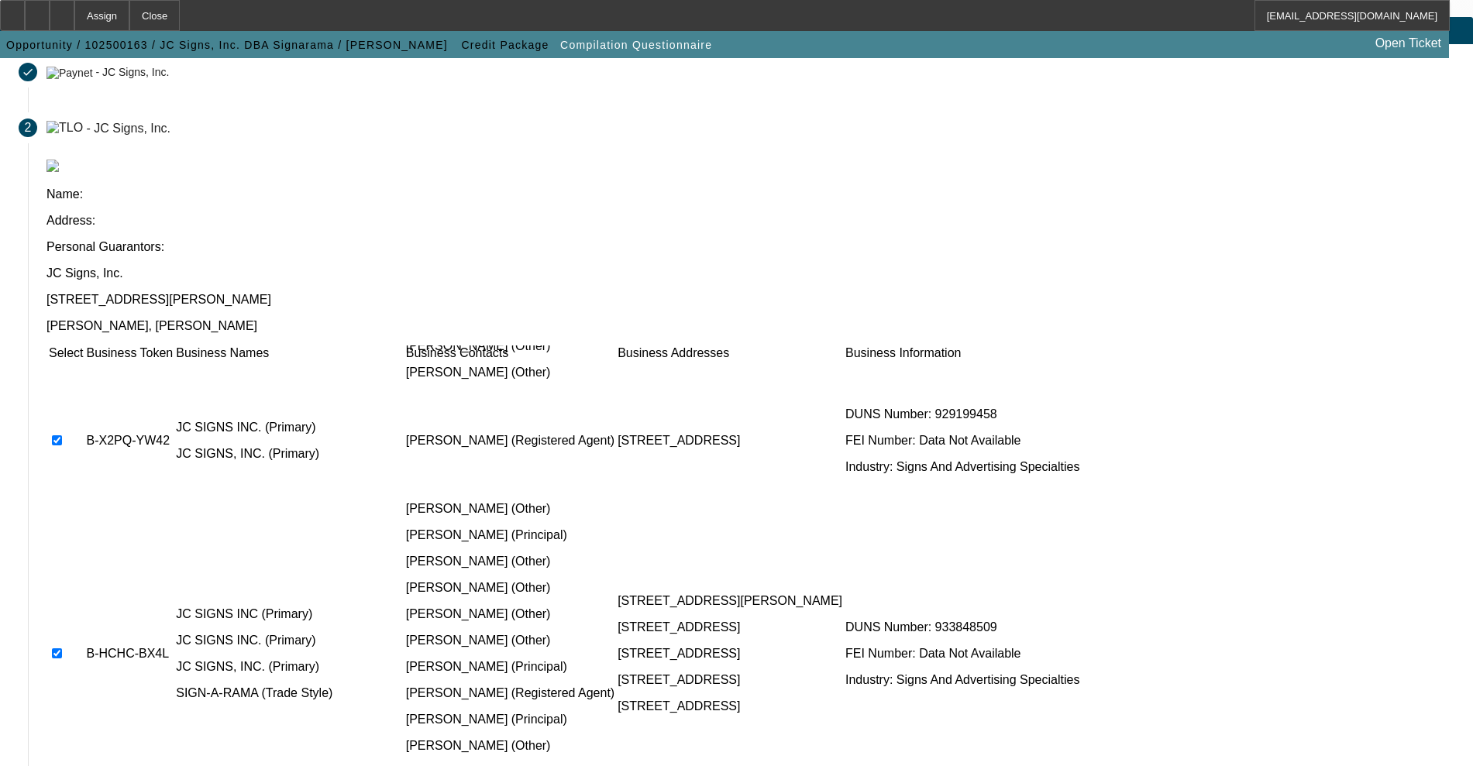
scroll to position [387, 0]
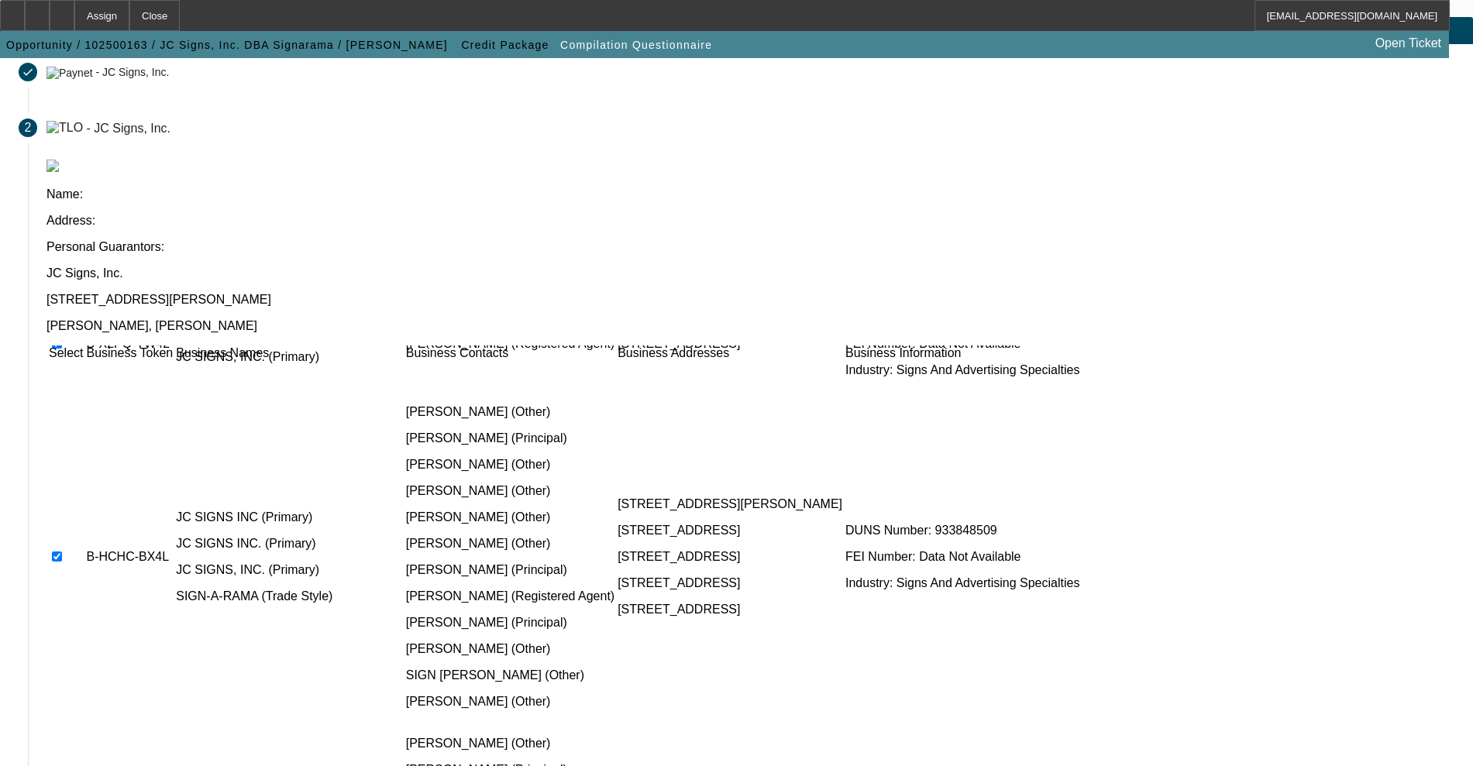
checkbox input "true"
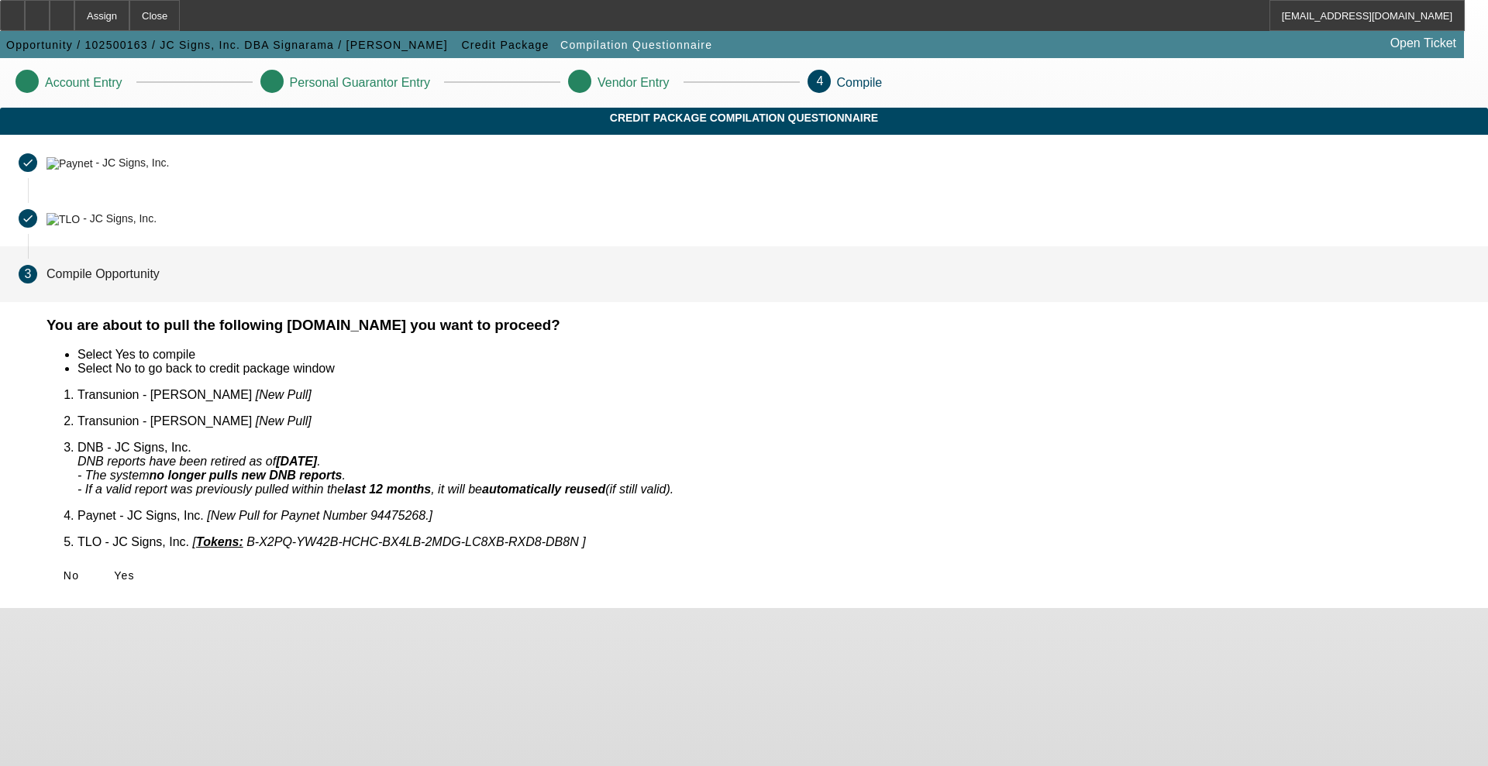
click at [135, 570] on span "Yes" at bounding box center [124, 576] width 21 height 12
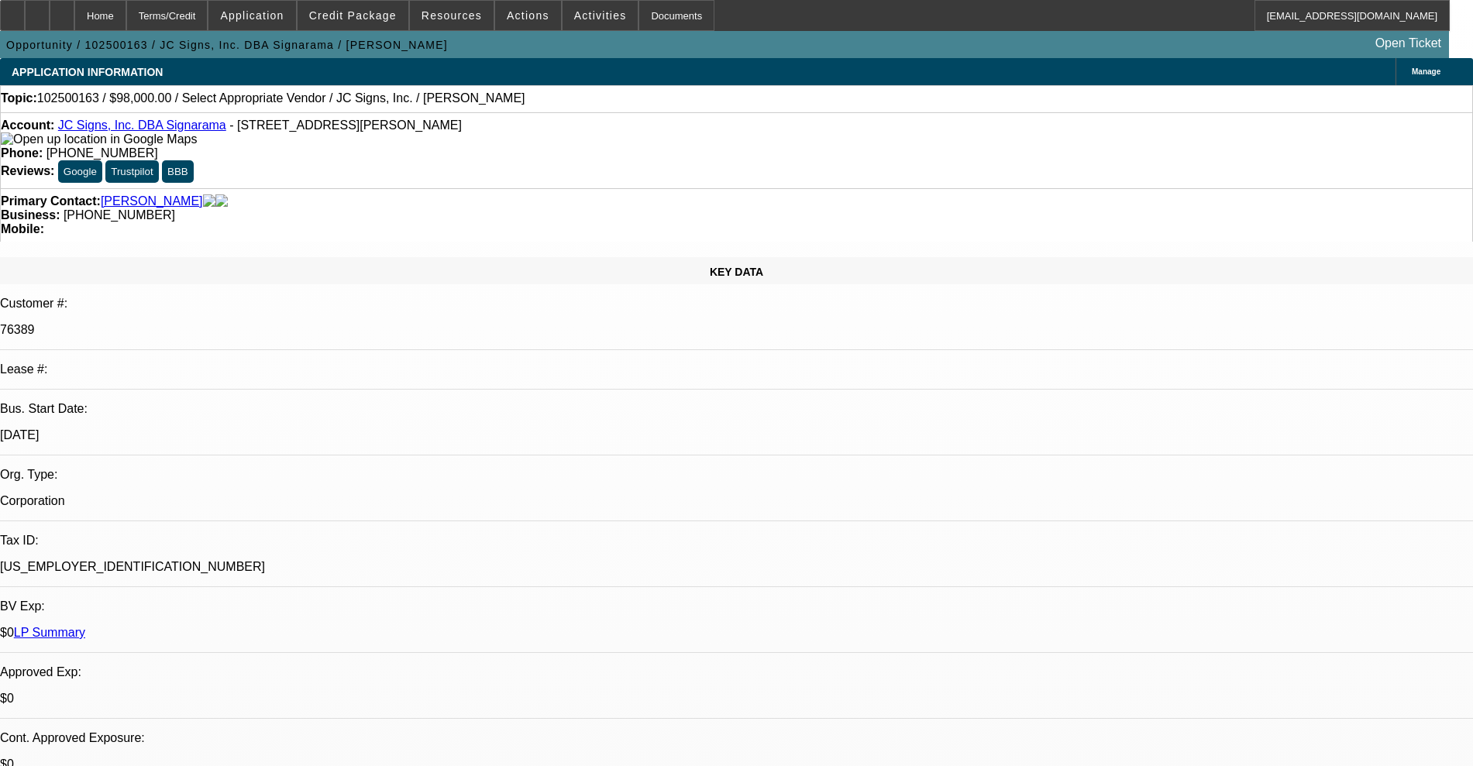
select select "0"
select select "2"
select select "0.1"
select select "4"
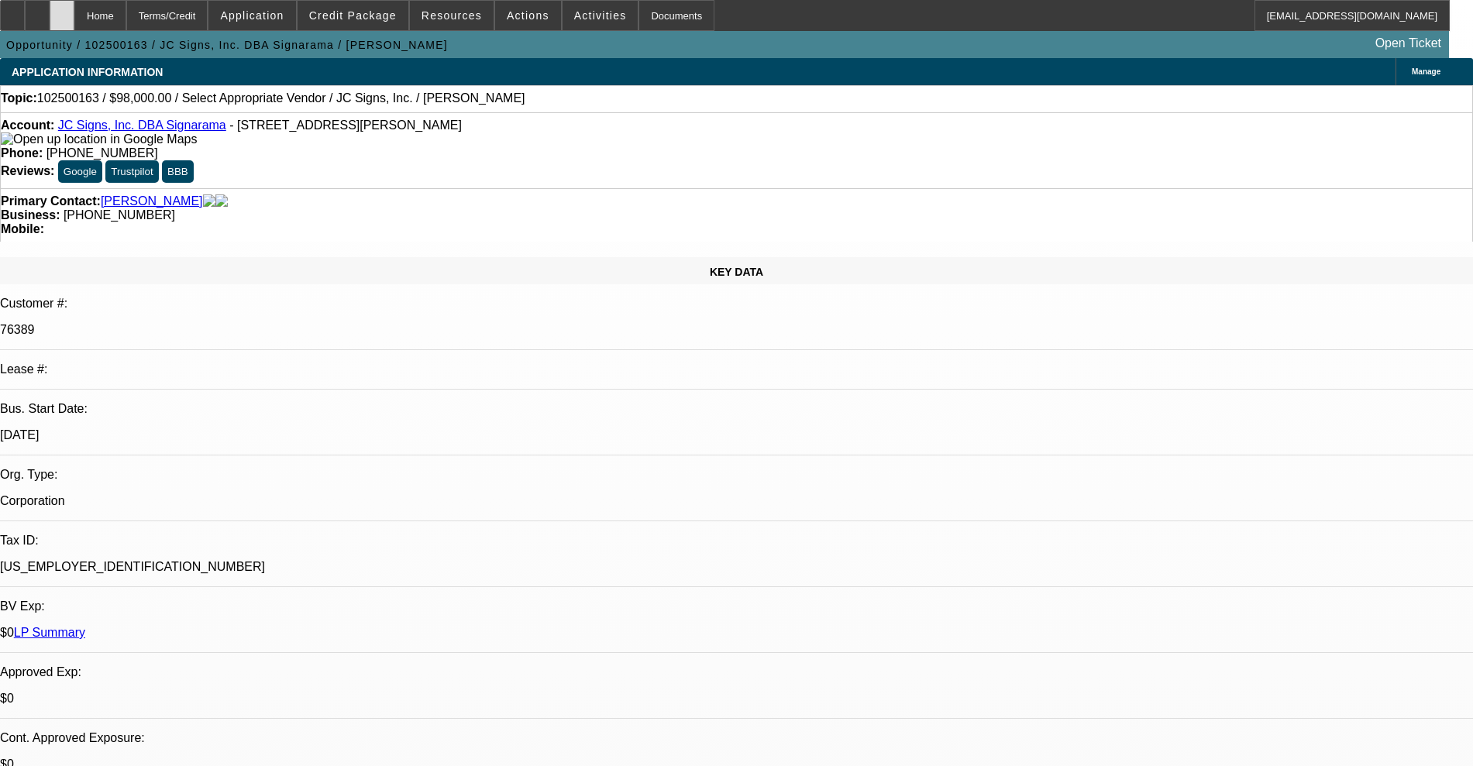
click at [74, 27] on div at bounding box center [62, 15] width 25 height 31
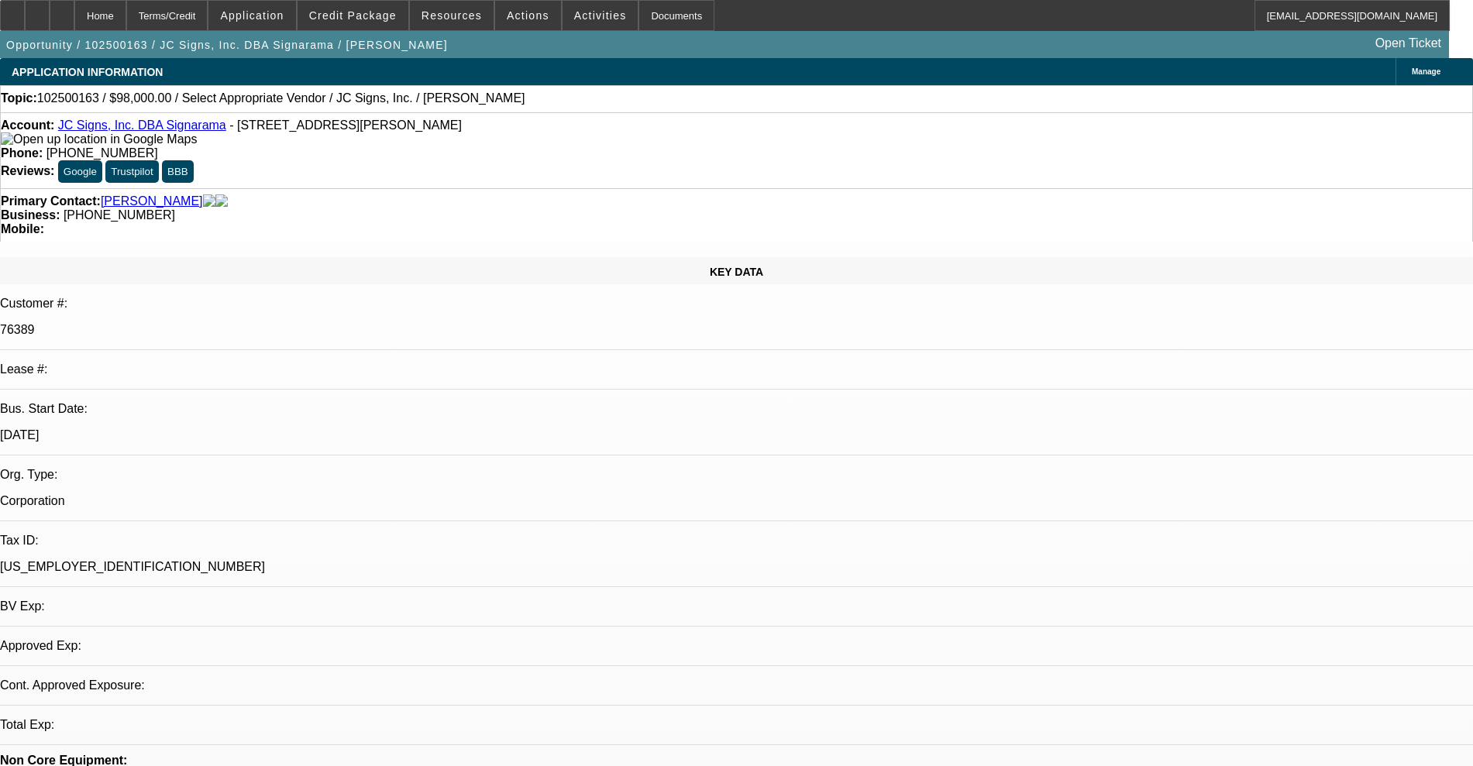
select select "0"
select select "2"
select select "0.1"
select select "4"
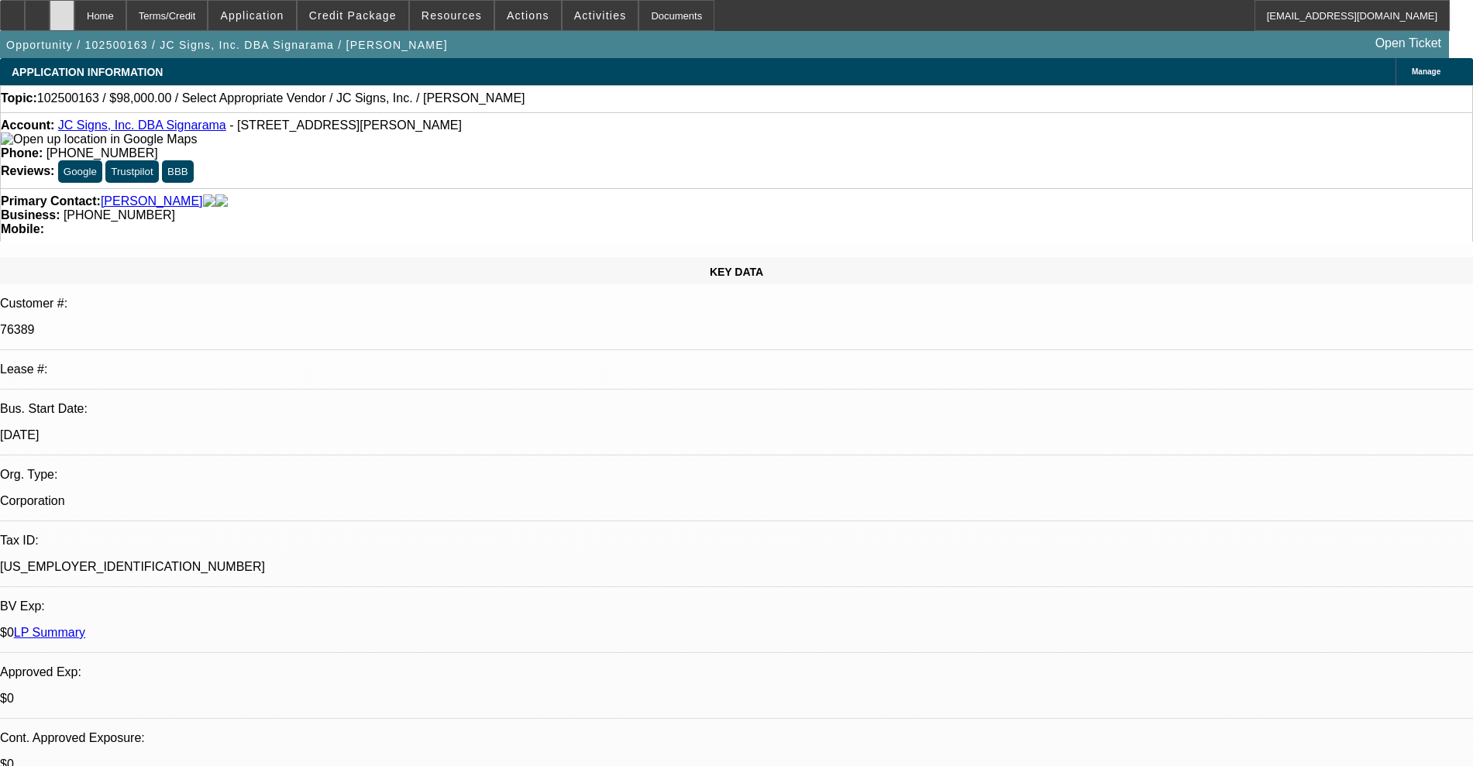
click at [74, 0] on div at bounding box center [62, 15] width 25 height 31
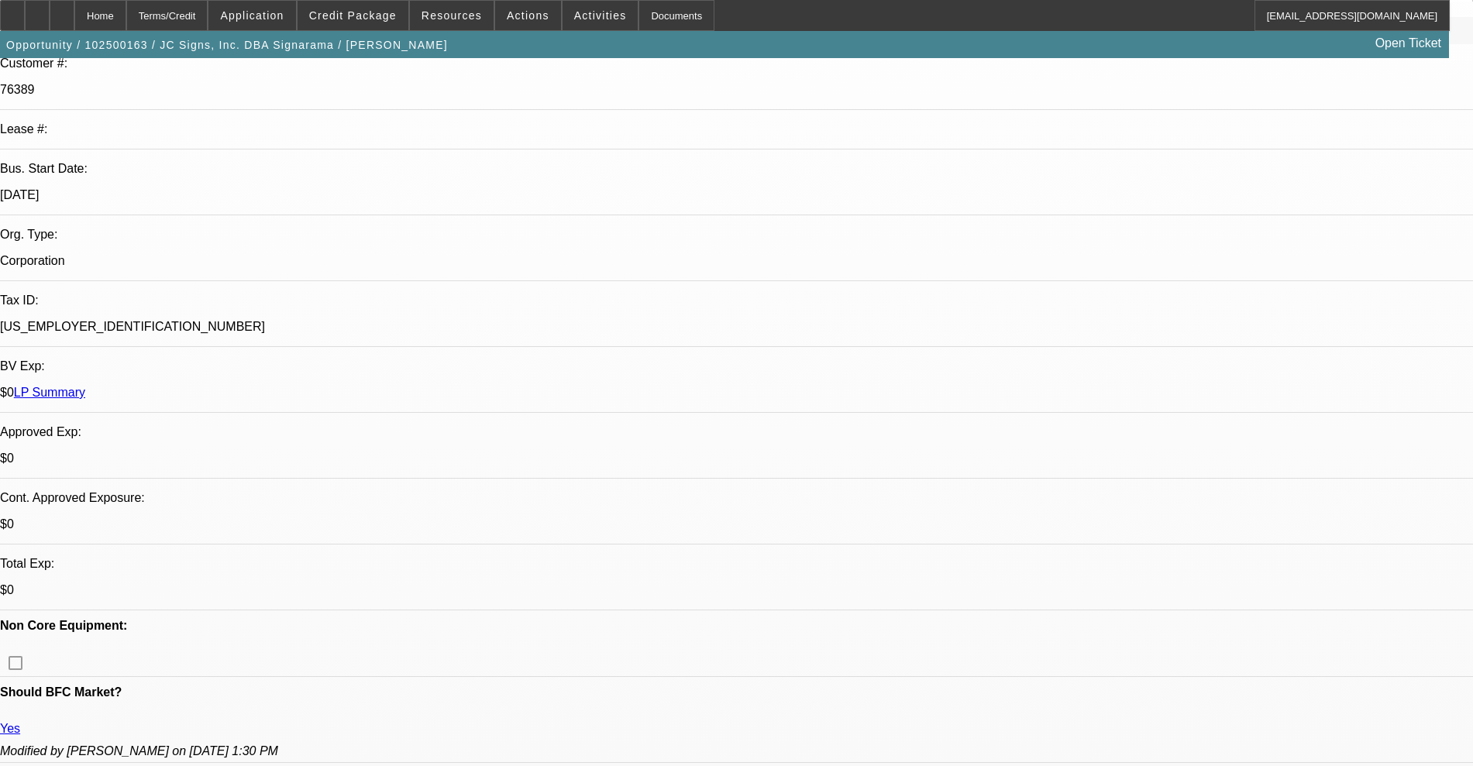
scroll to position [484, 0]
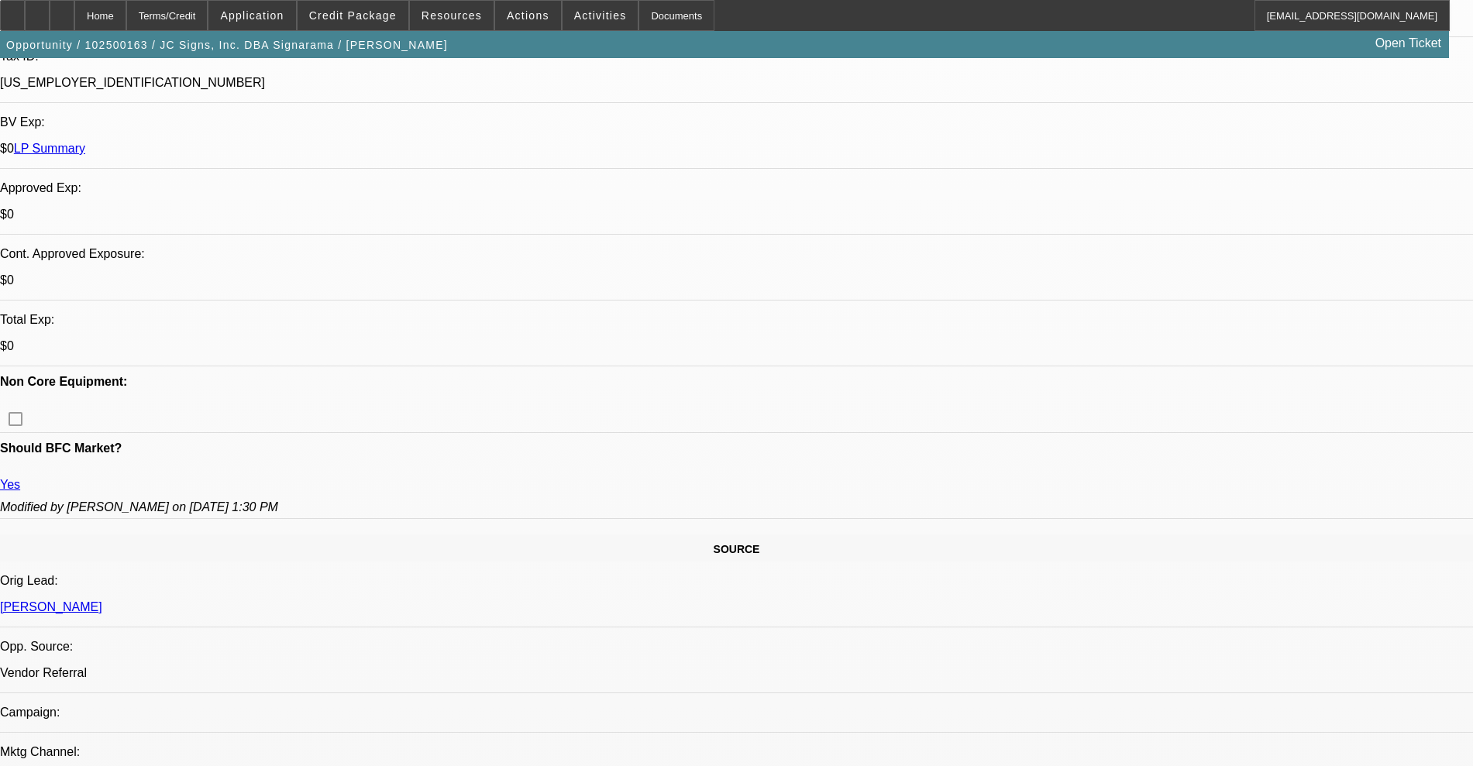
select select "0"
select select "2"
select select "0.1"
select select "4"
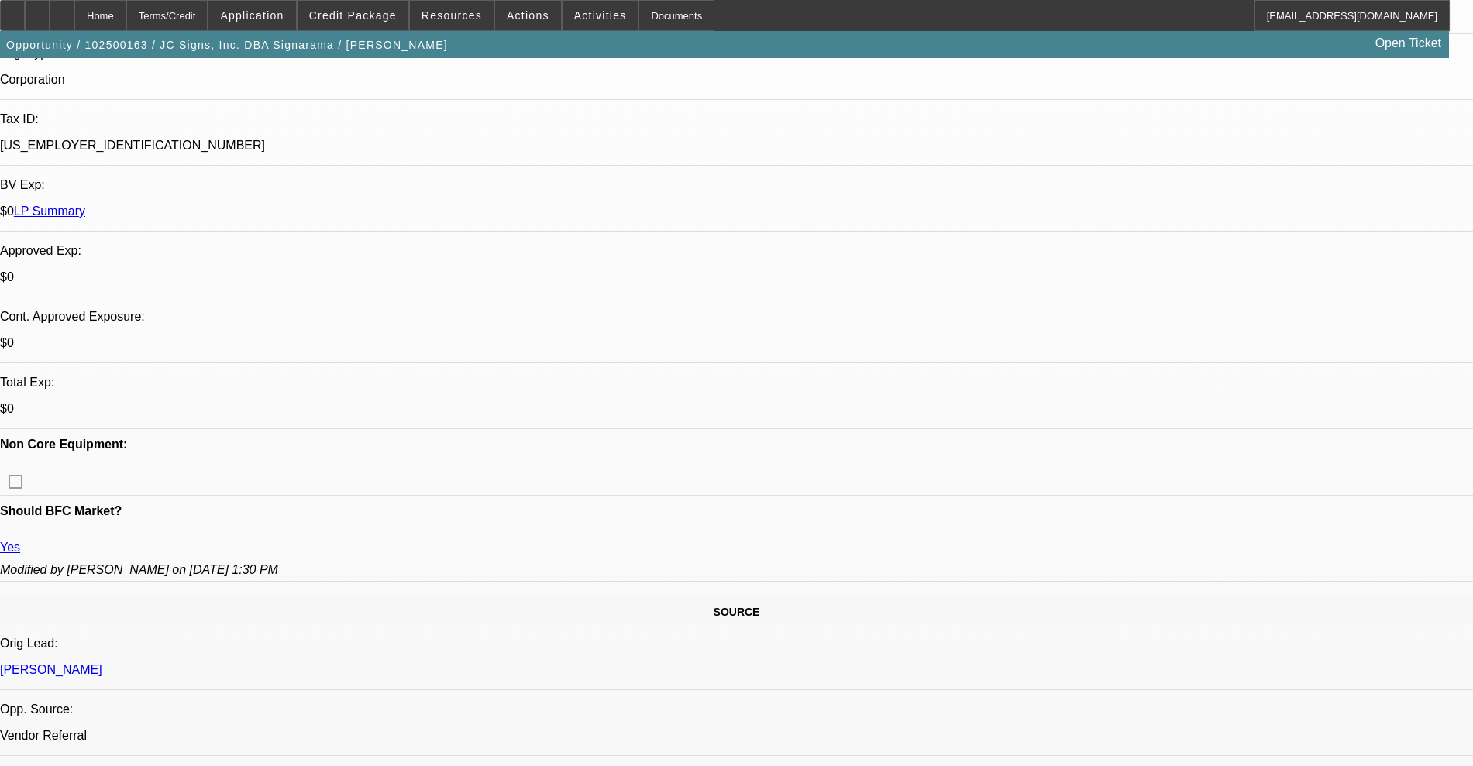
scroll to position [387, 0]
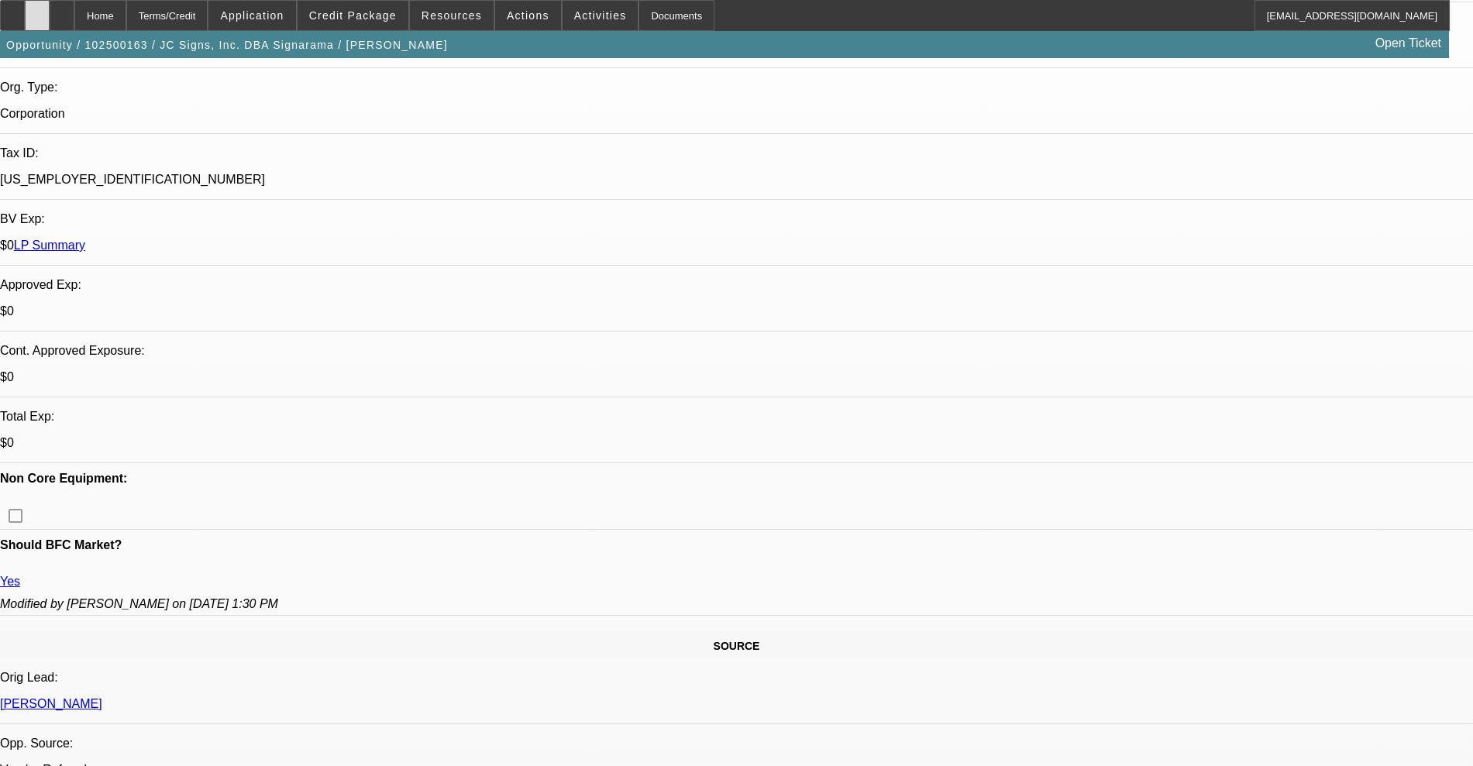
click at [50, 10] on div at bounding box center [37, 15] width 25 height 31
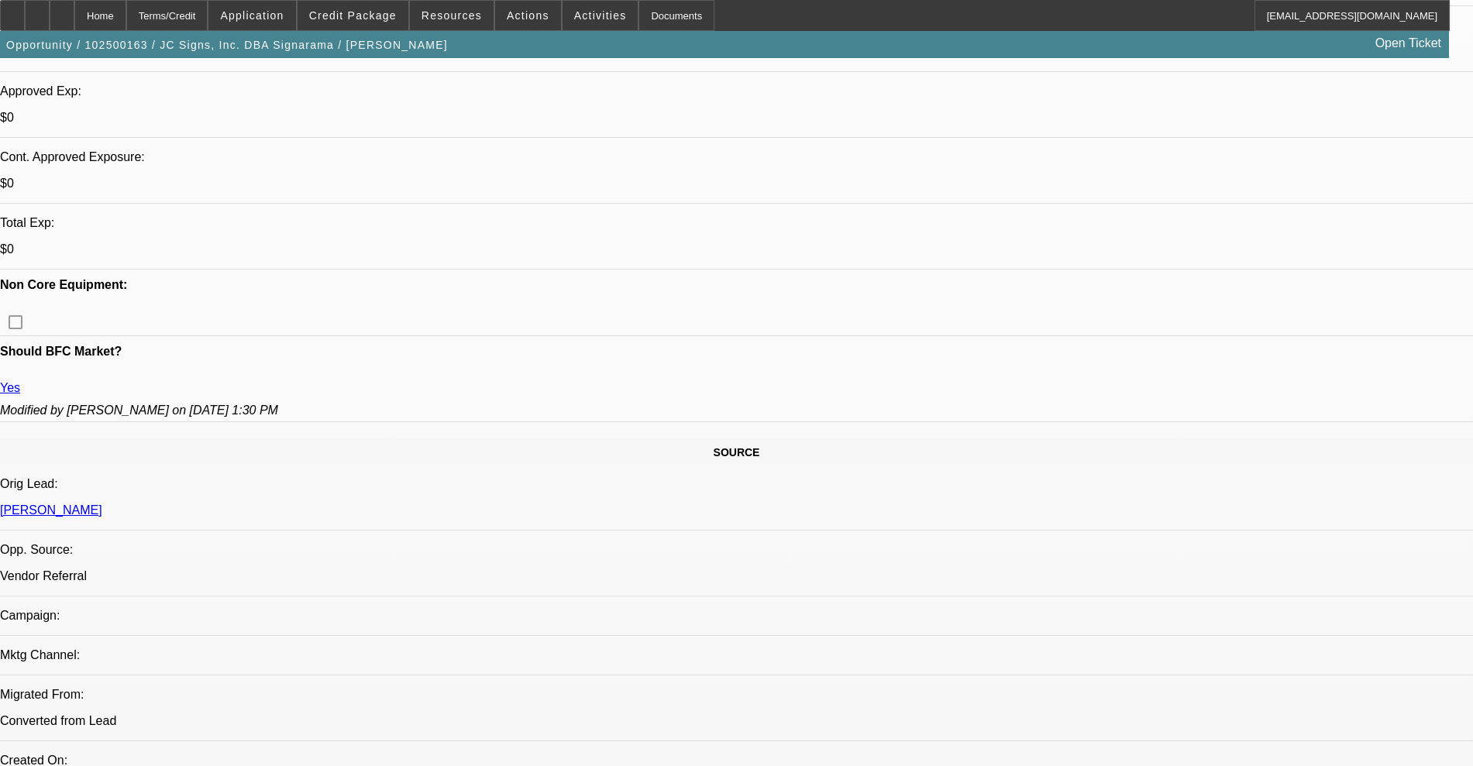
scroll to position [484, 0]
